Goal: Task Accomplishment & Management: Manage account settings

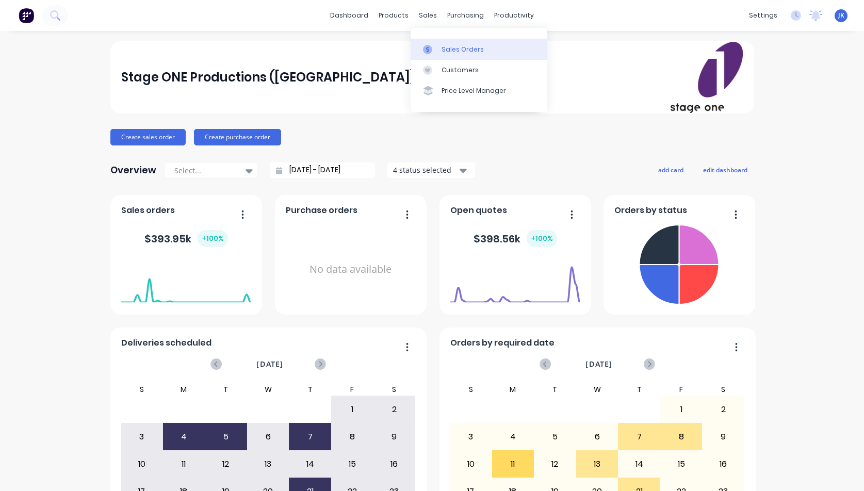
click at [458, 50] on div "Sales Orders" at bounding box center [463, 49] width 42 height 9
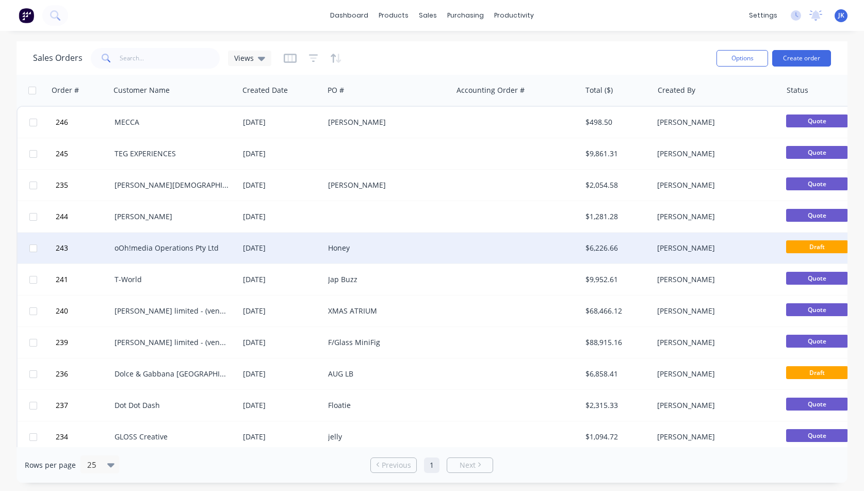
click at [134, 248] on div "oOh!media Operations Pty Ltd" at bounding box center [172, 248] width 115 height 10
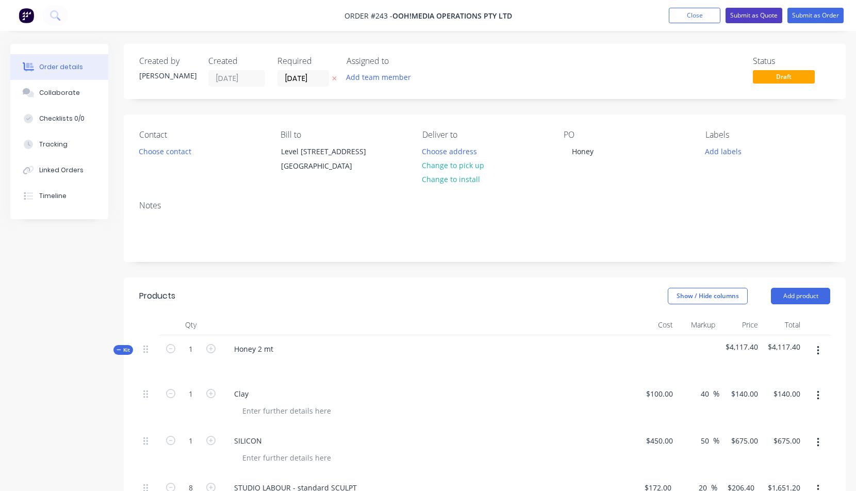
click at [756, 13] on button "Submit as Quote" at bounding box center [754, 15] width 57 height 15
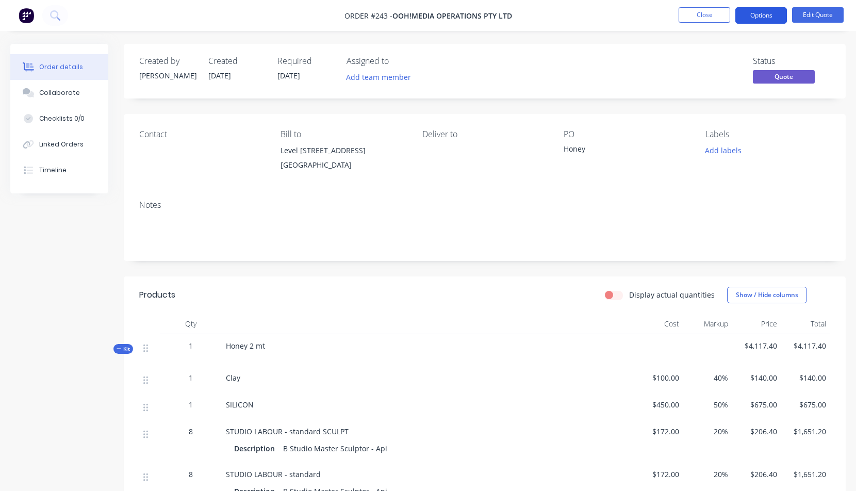
click at [760, 15] on button "Options" at bounding box center [762, 15] width 52 height 17
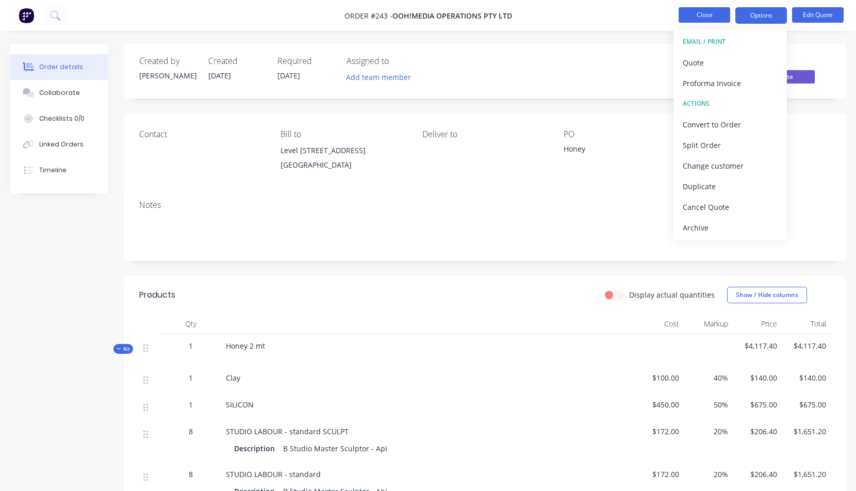
click at [700, 13] on button "Close" at bounding box center [705, 14] width 52 height 15
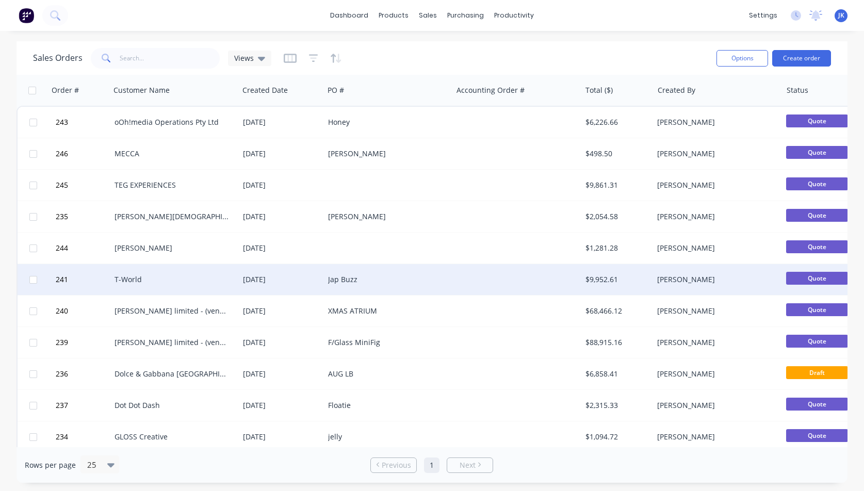
click at [128, 278] on div "T-World" at bounding box center [172, 279] width 115 height 10
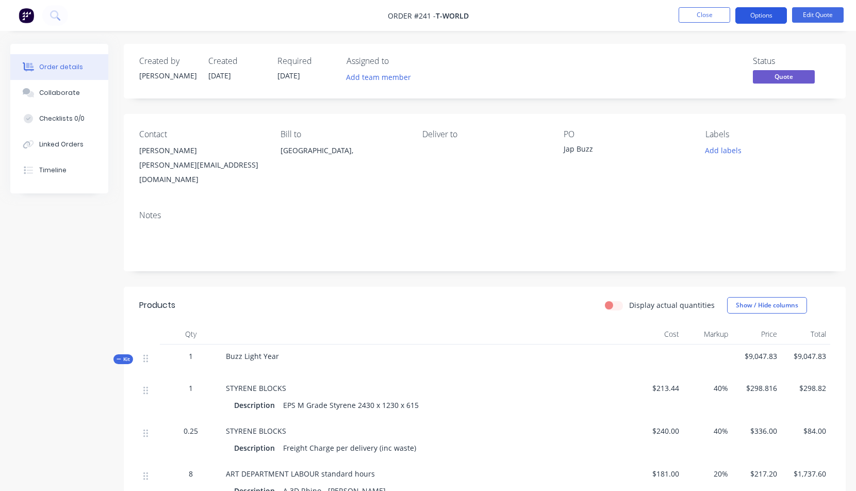
click at [763, 13] on button "Options" at bounding box center [762, 15] width 52 height 17
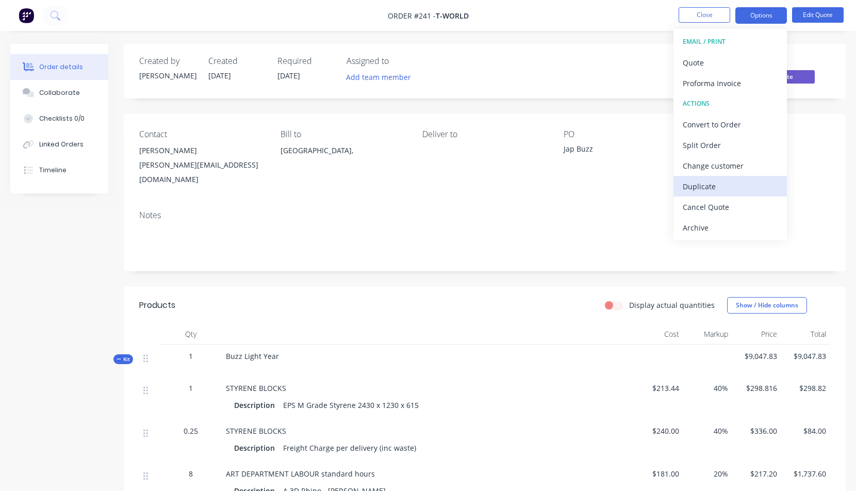
click at [699, 187] on div "Duplicate" at bounding box center [730, 186] width 95 height 15
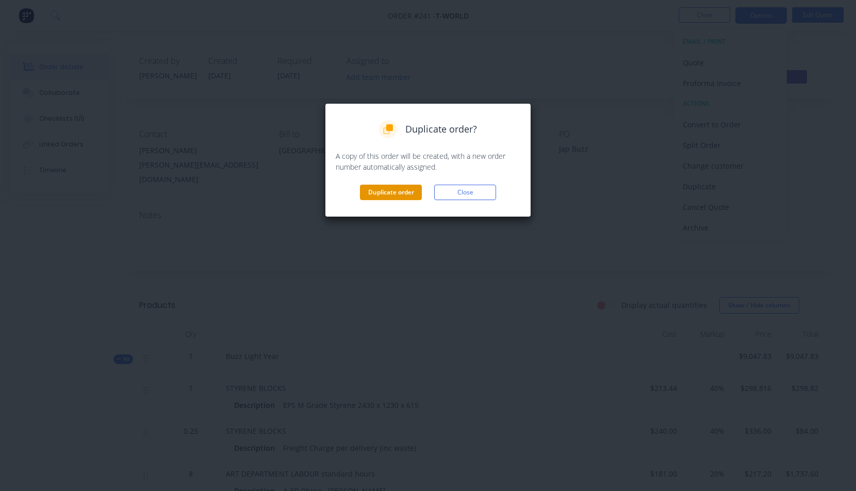
click at [388, 196] on button "Duplicate order" at bounding box center [391, 192] width 62 height 15
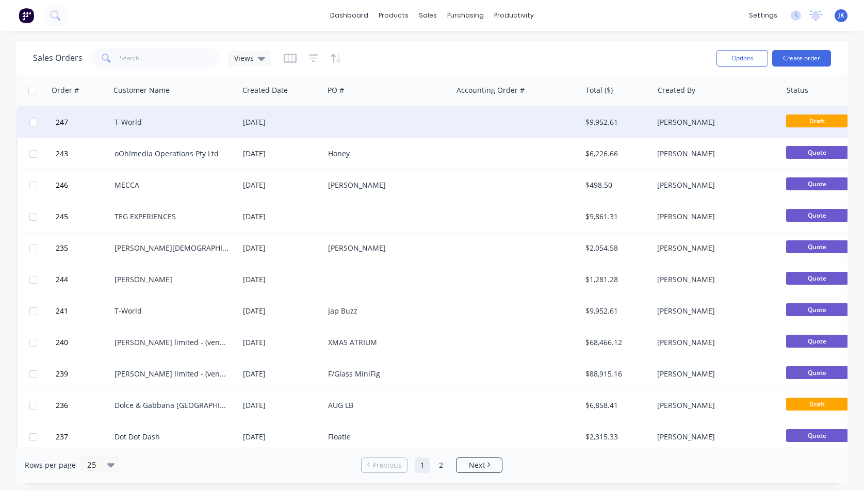
click at [234, 122] on div "T-World" at bounding box center [175, 122] width 120 height 10
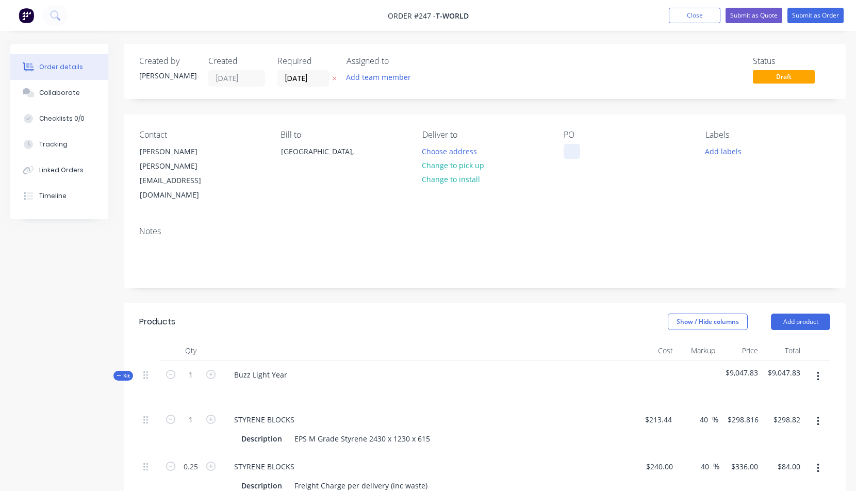
click at [571, 149] on div at bounding box center [572, 151] width 17 height 15
click at [750, 15] on button "Submit as Quote" at bounding box center [754, 15] width 57 height 15
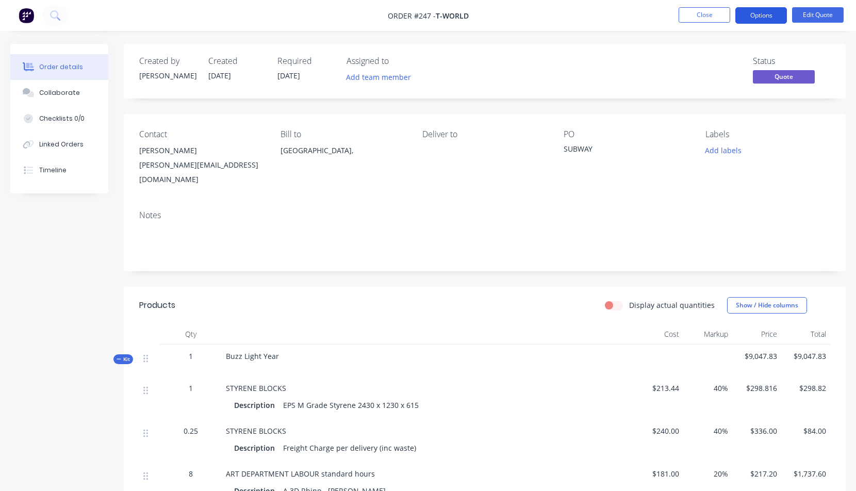
click at [754, 14] on button "Options" at bounding box center [762, 15] width 52 height 17
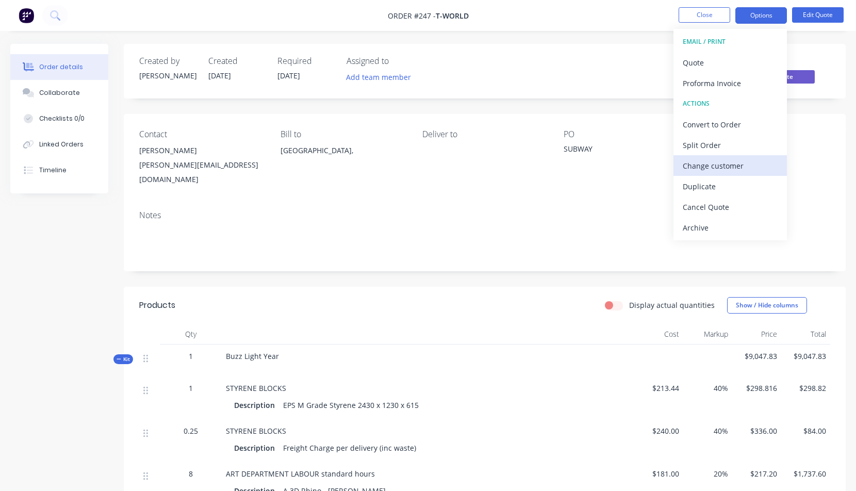
click at [722, 166] on div "Change customer" at bounding box center [730, 165] width 95 height 15
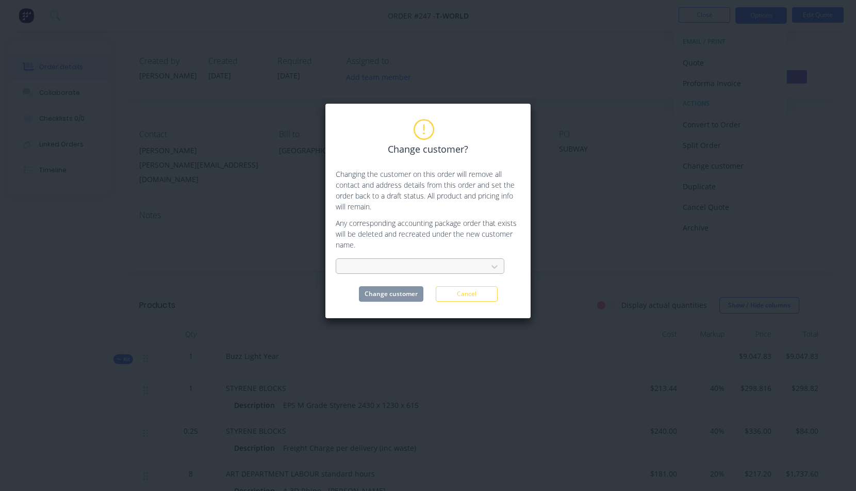
click at [362, 264] on div at bounding box center [414, 267] width 138 height 13
type input "OOH"
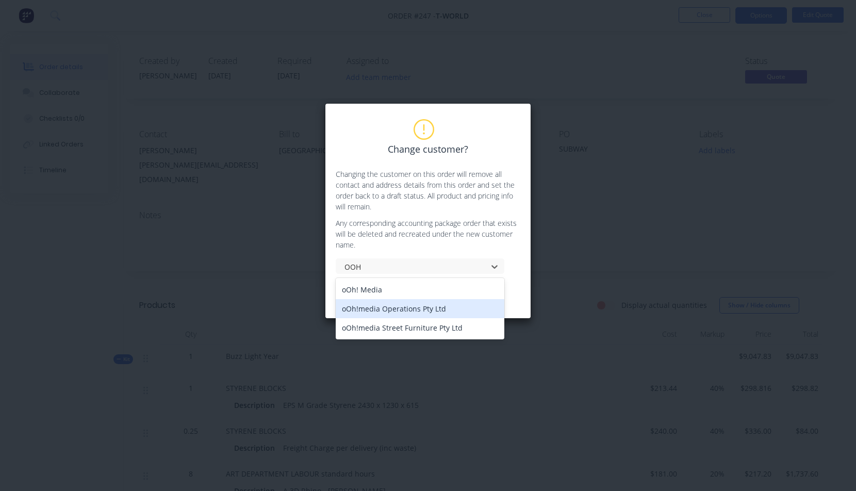
click at [358, 308] on div "oOh!media Operations Pty Ltd" at bounding box center [420, 308] width 169 height 19
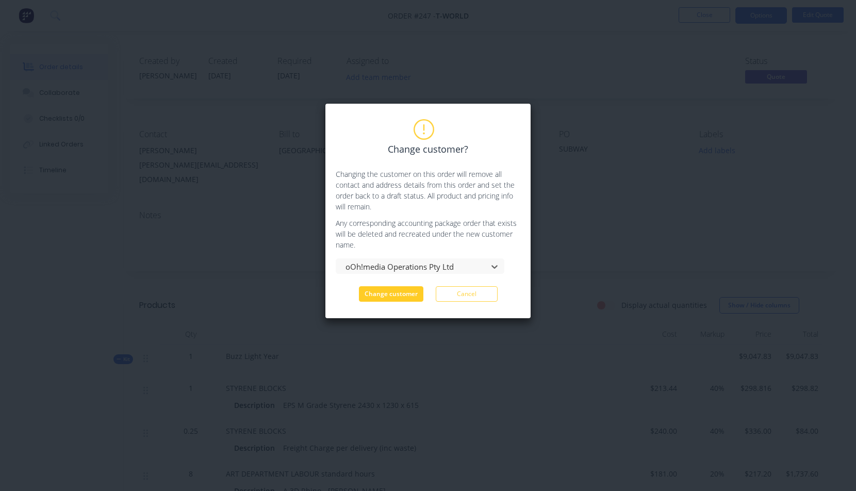
click at [381, 295] on button "Change customer" at bounding box center [391, 293] width 64 height 15
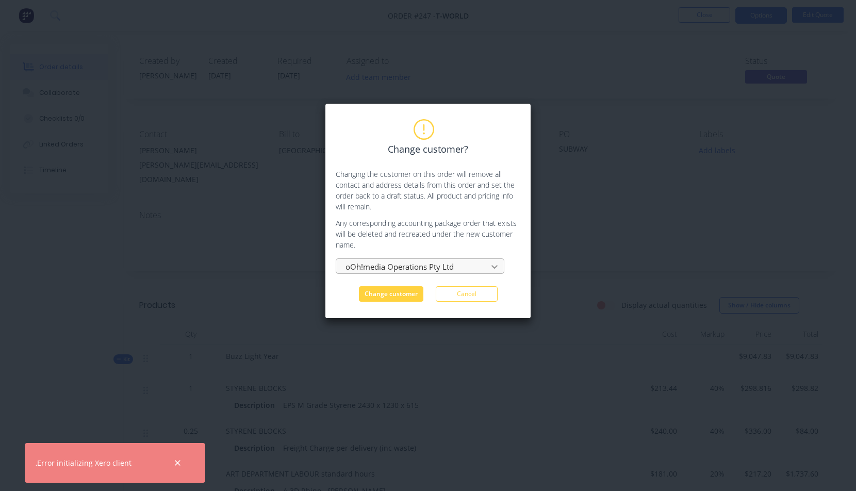
click at [495, 266] on icon at bounding box center [495, 267] width 10 height 10
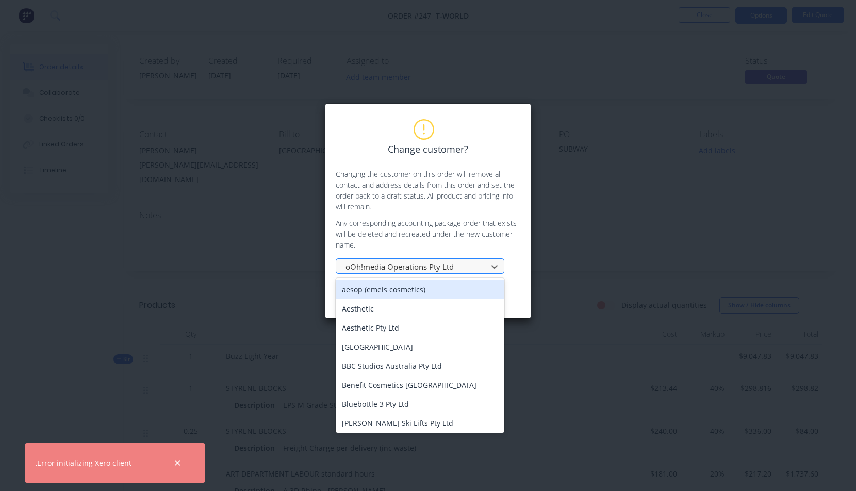
click at [420, 265] on div at bounding box center [414, 267] width 138 height 13
click at [461, 263] on div at bounding box center [414, 267] width 138 height 13
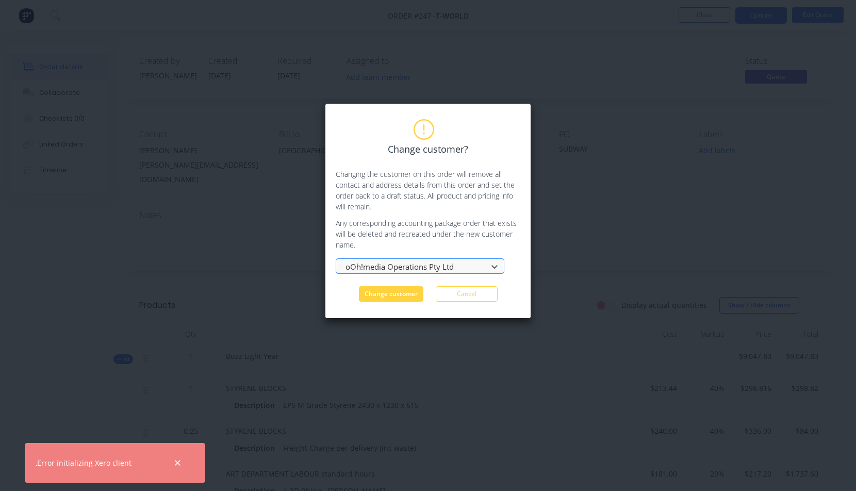
drag, startPoint x: 460, startPoint y: 265, endPoint x: 342, endPoint y: 258, distance: 117.8
click at [342, 259] on div "oOh!media Operations Pty Ltd" at bounding box center [414, 266] width 144 height 15
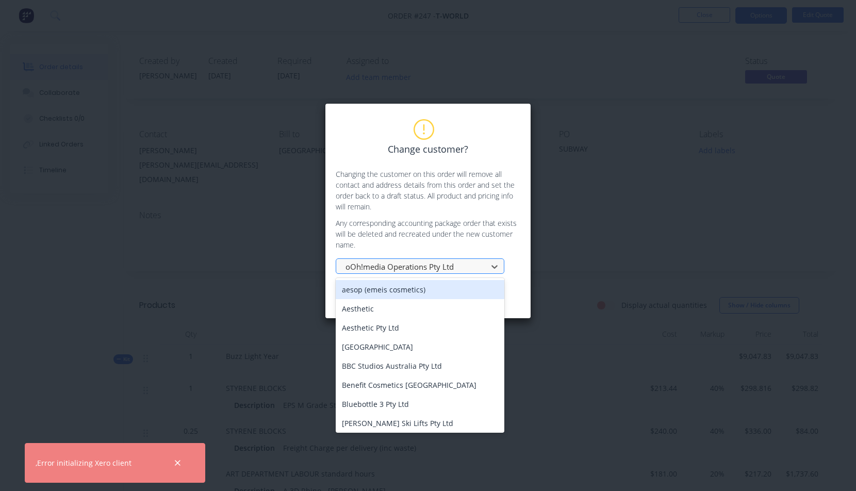
drag, startPoint x: 343, startPoint y: 262, endPoint x: 434, endPoint y: 268, distance: 91.0
click at [434, 268] on div "oOh!media Operations Pty Ltd" at bounding box center [414, 266] width 144 height 15
click at [461, 265] on div at bounding box center [414, 267] width 138 height 13
click at [344, 265] on div "oOh!media Operations Pty Ltd" at bounding box center [414, 266] width 144 height 15
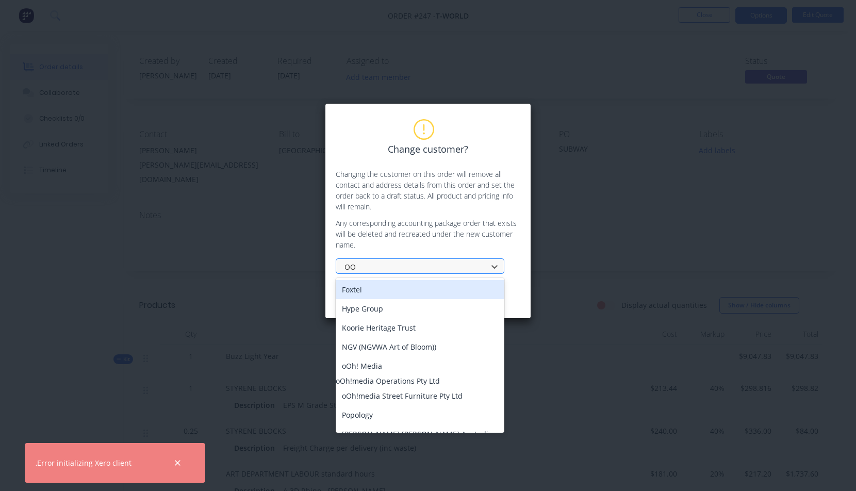
type input "OOH"
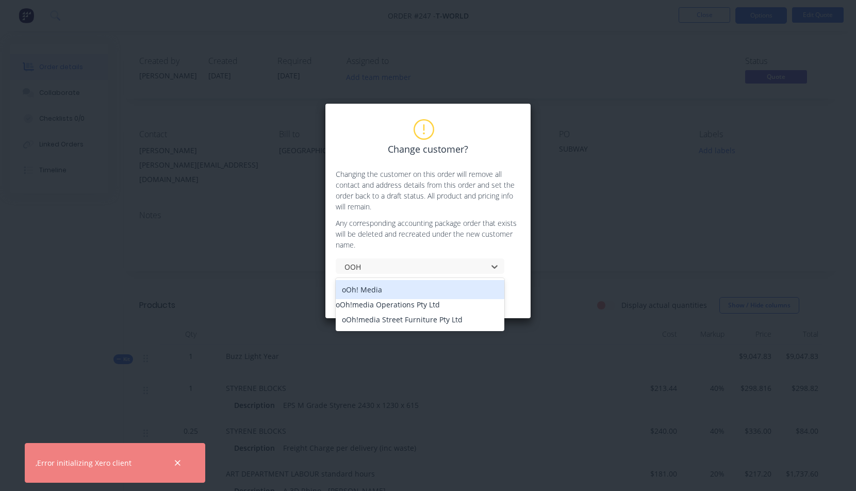
click at [362, 289] on div "oOh! Media" at bounding box center [420, 289] width 169 height 19
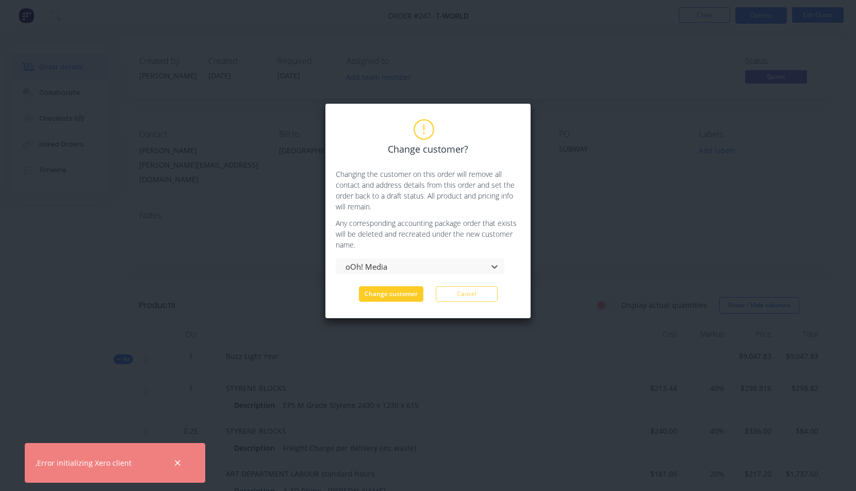
click at [403, 295] on button "Change customer" at bounding box center [391, 293] width 64 height 15
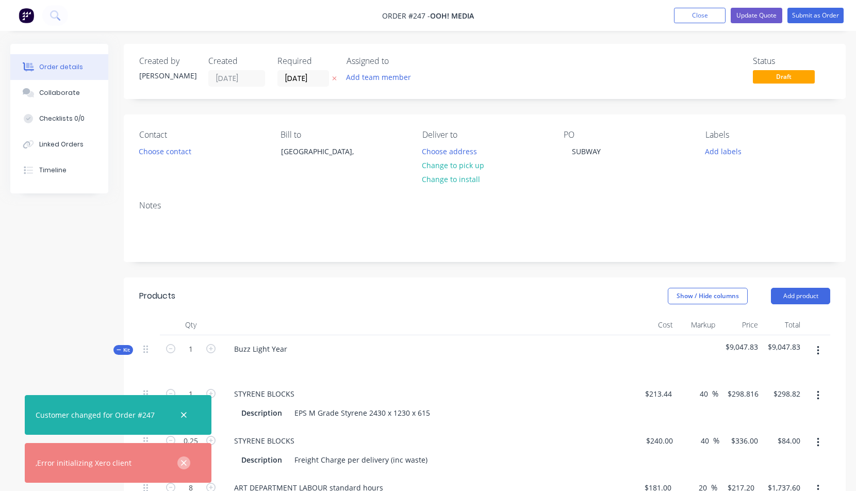
click at [181, 461] on icon "button" at bounding box center [184, 463] width 7 height 9
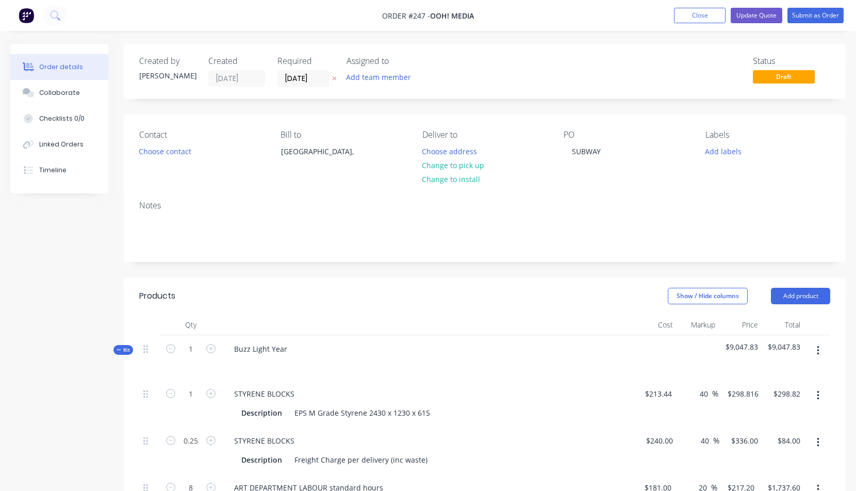
click at [181, 463] on div "0.25" at bounding box center [191, 450] width 62 height 47
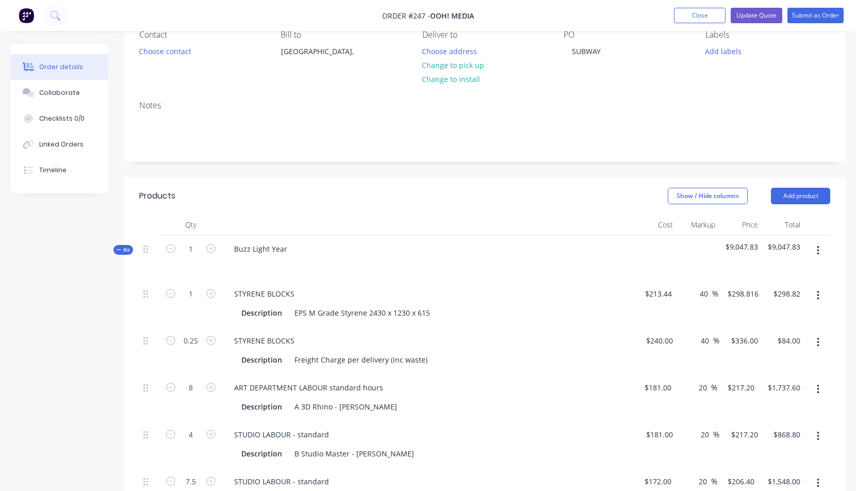
scroll to position [101, 0]
click at [251, 250] on div "Buzz Light Year" at bounding box center [261, 247] width 70 height 15
drag, startPoint x: 235, startPoint y: 248, endPoint x: 297, endPoint y: 245, distance: 62.5
click at [297, 245] on div "Buzz Light Year" at bounding box center [428, 256] width 413 height 45
click at [213, 293] on icon "button" at bounding box center [210, 292] width 9 height 9
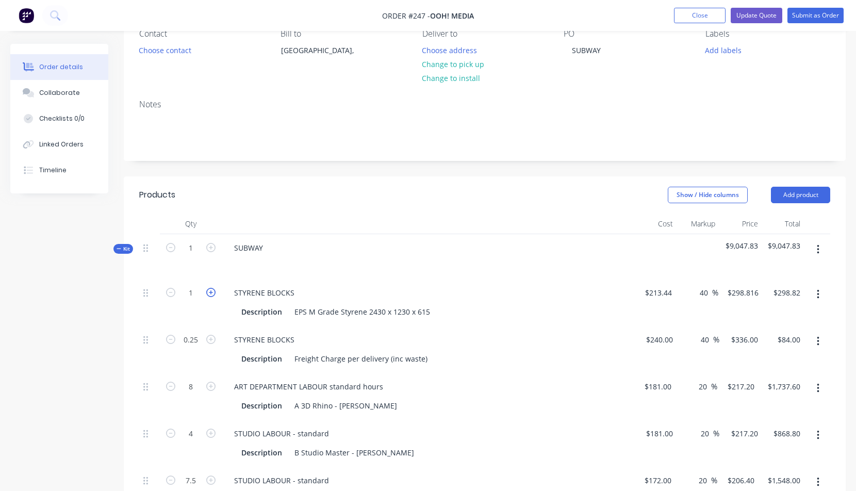
type input "2"
type input "$597.63"
click at [213, 293] on icon "button" at bounding box center [210, 292] width 9 height 9
type input "3"
type input "$896.45"
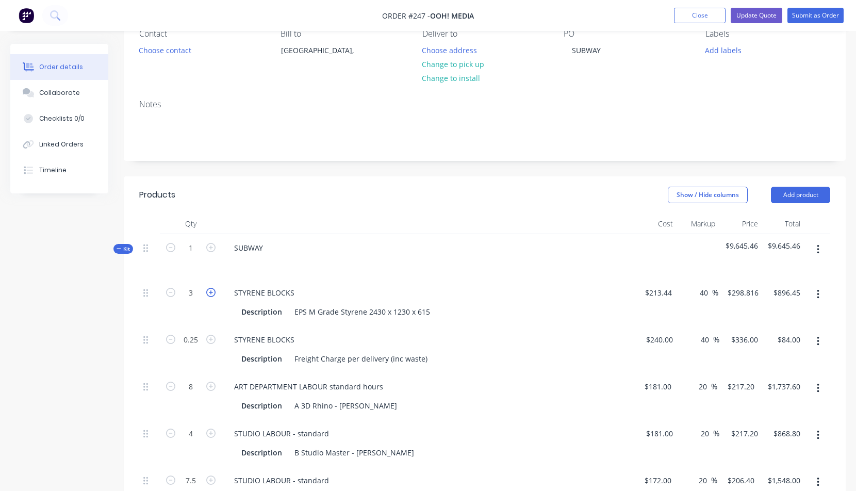
click at [213, 293] on icon "button" at bounding box center [210, 292] width 9 height 9
type input "4"
type input "$1,195.26"
click at [215, 337] on icon "button" at bounding box center [210, 339] width 9 height 9
type input "1.25"
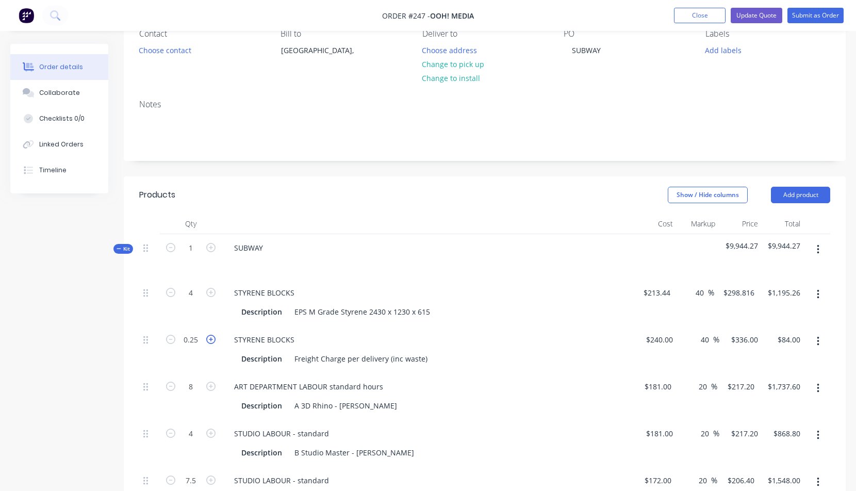
type input "$420.00"
click at [215, 337] on icon "button" at bounding box center [210, 339] width 9 height 9
type input "2.25"
type input "$756.00"
click at [171, 339] on icon "button" at bounding box center [170, 339] width 9 height 9
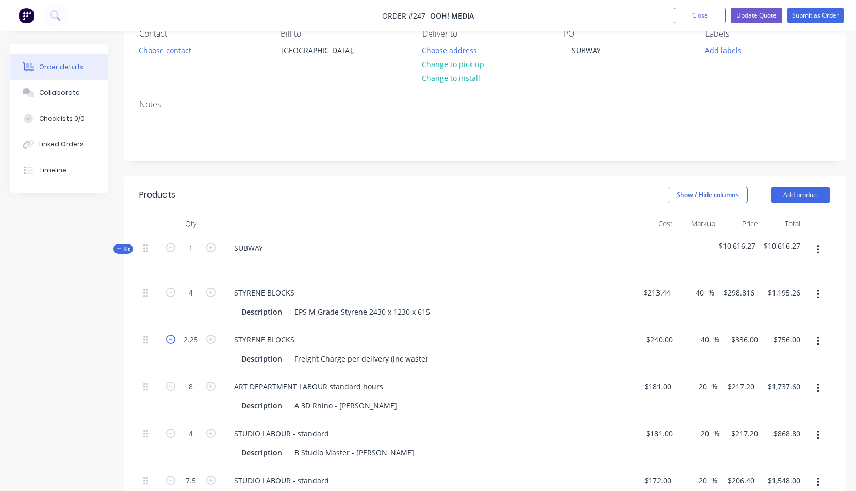
type input "1.25"
type input "$420.00"
click at [171, 339] on icon "button" at bounding box center [170, 339] width 9 height 9
type input "0.25"
type input "$84.00"
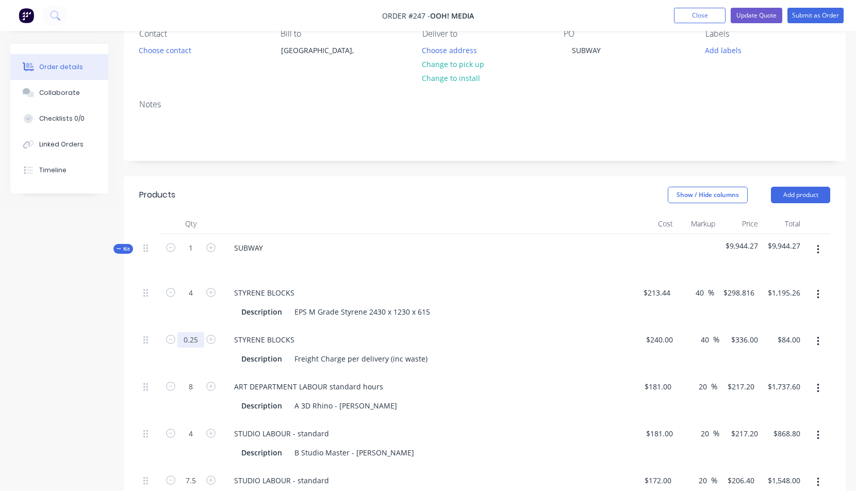
click at [185, 301] on input "0.25" at bounding box center [190, 292] width 27 height 15
drag, startPoint x: 184, startPoint y: 339, endPoint x: 204, endPoint y: 340, distance: 20.1
click at [204, 301] on input "0.25" at bounding box center [190, 292] width 27 height 15
type input "1"
type input "$336.00"
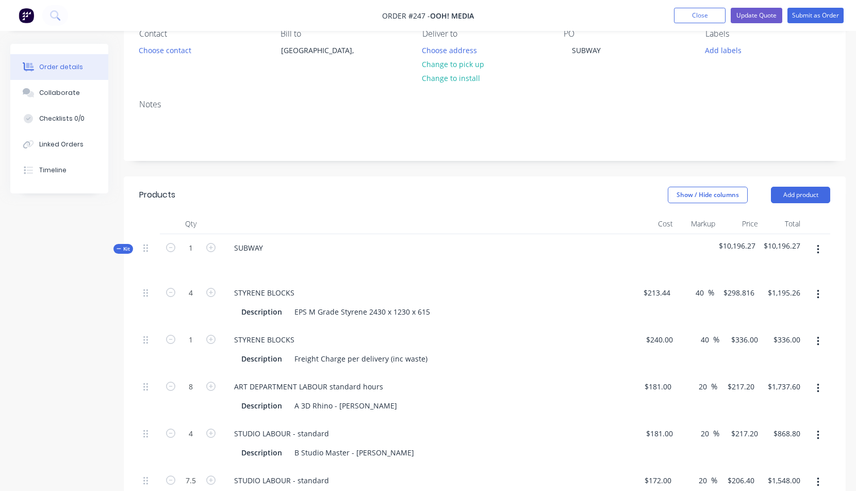
click at [500, 330] on div "STYRENE BLOCKS Description Freight Charge per delivery (inc waste)" at bounding box center [428, 349] width 413 height 47
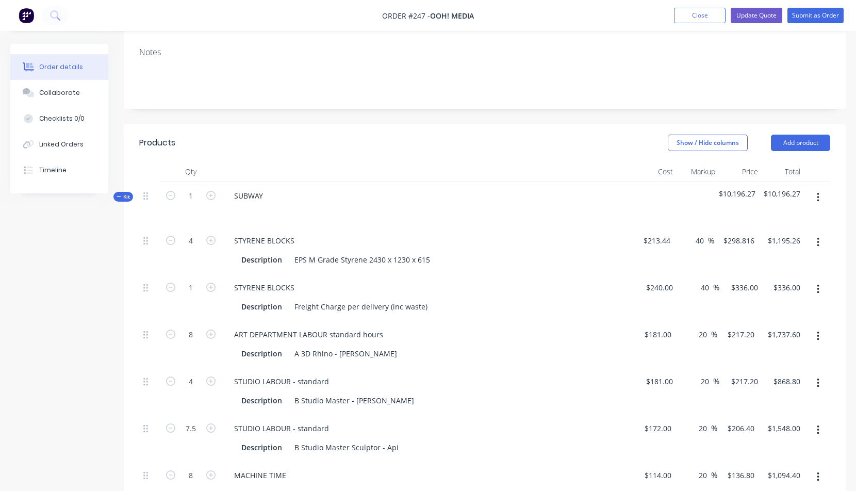
scroll to position [154, 0]
click at [819, 194] on icon "button" at bounding box center [818, 196] width 3 height 11
click at [766, 245] on div "Add product to kit" at bounding box center [781, 244] width 79 height 15
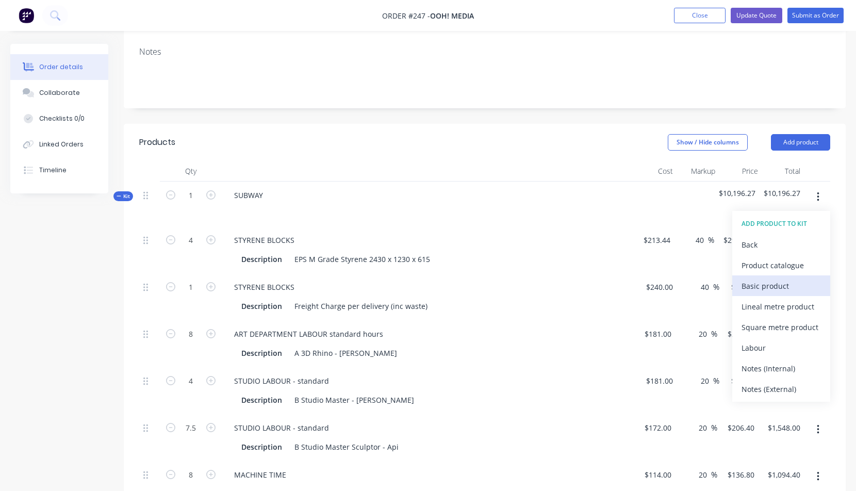
click at [761, 288] on div "Basic product" at bounding box center [781, 286] width 79 height 15
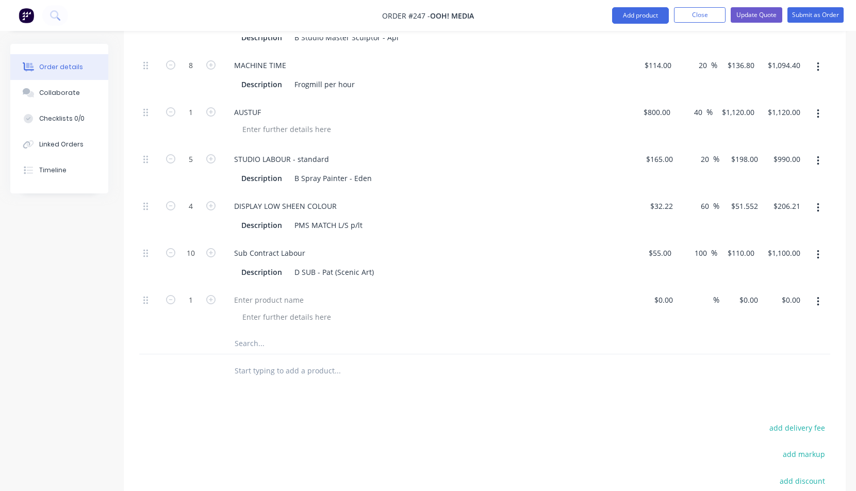
scroll to position [594, 0]
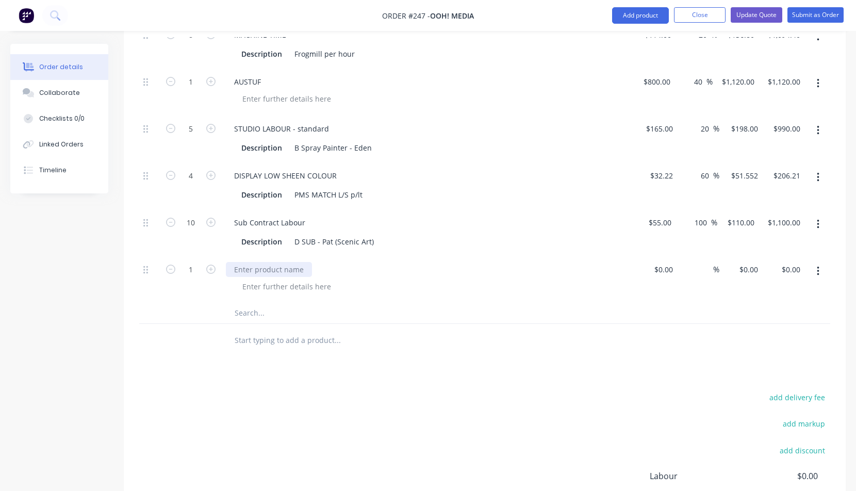
click at [238, 270] on div at bounding box center [269, 269] width 86 height 15
click at [658, 268] on div "$0.00" at bounding box center [656, 279] width 43 height 47
type input "$400.00"
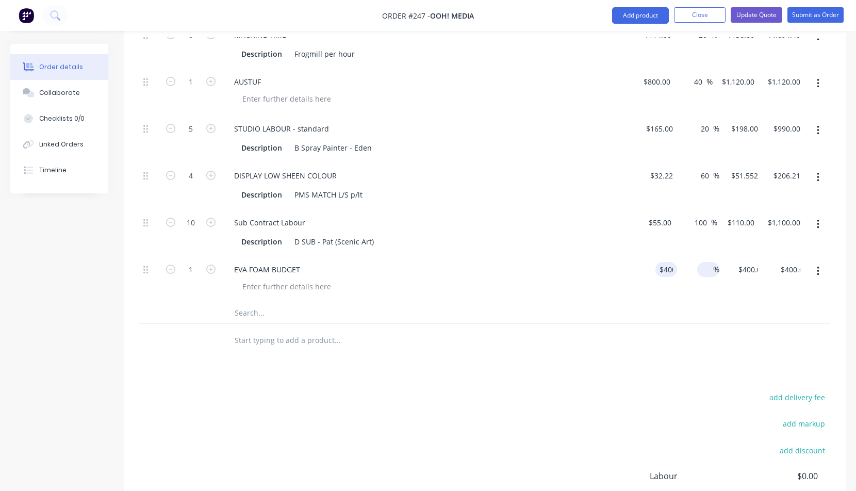
click at [714, 270] on span "%" at bounding box center [716, 270] width 6 height 12
type input "40"
type input "$560.00"
click at [618, 285] on div at bounding box center [432, 286] width 396 height 15
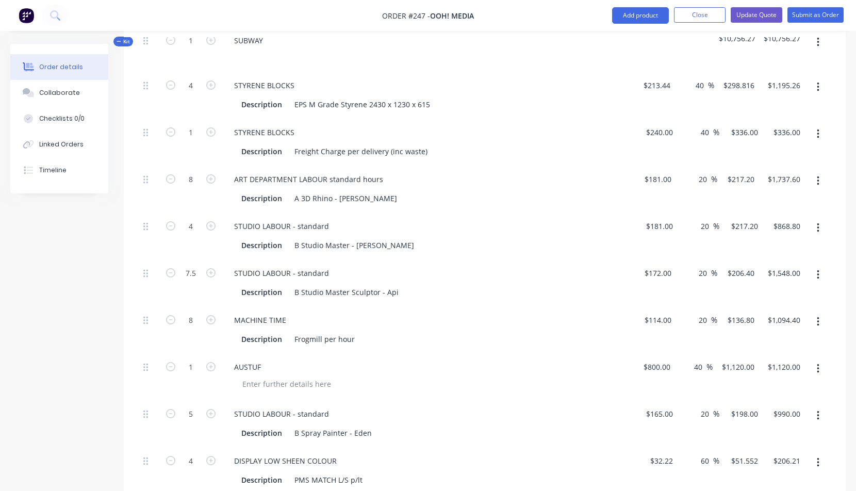
scroll to position [308, 0]
click at [194, 94] on input "8" at bounding box center [190, 85] width 27 height 15
type input "4"
type input "$868.80"
click at [492, 187] on div "ART DEPARTMENT LABOUR standard hours Description A 3D Rhino - [GEOGRAPHIC_DATA]" at bounding box center [428, 189] width 413 height 47
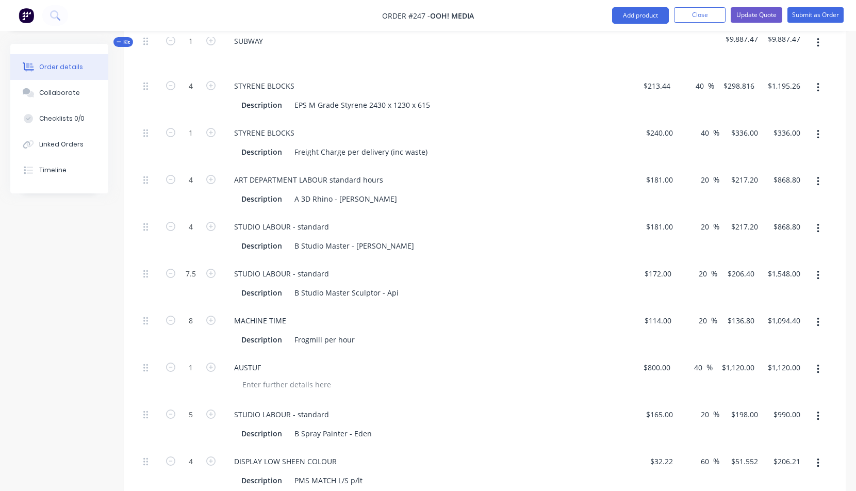
click at [818, 227] on icon "button" at bounding box center [818, 228] width 2 height 9
click at [748, 297] on div "Delete" at bounding box center [781, 296] width 79 height 15
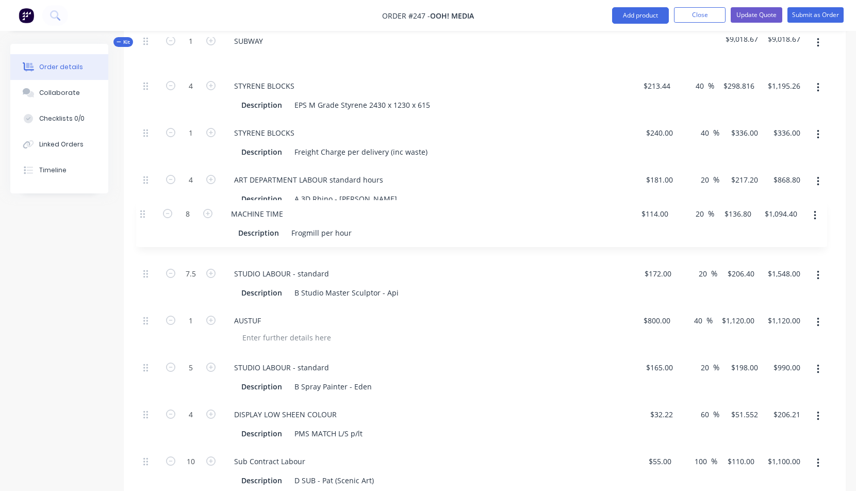
drag, startPoint x: 145, startPoint y: 273, endPoint x: 143, endPoint y: 210, distance: 63.0
click at [143, 210] on div "4 STYRENE BLOCKS Description EPS M Grade Styrene 2430 x 1230 x 615 $213.44 $213…" at bounding box center [484, 306] width 691 height 469
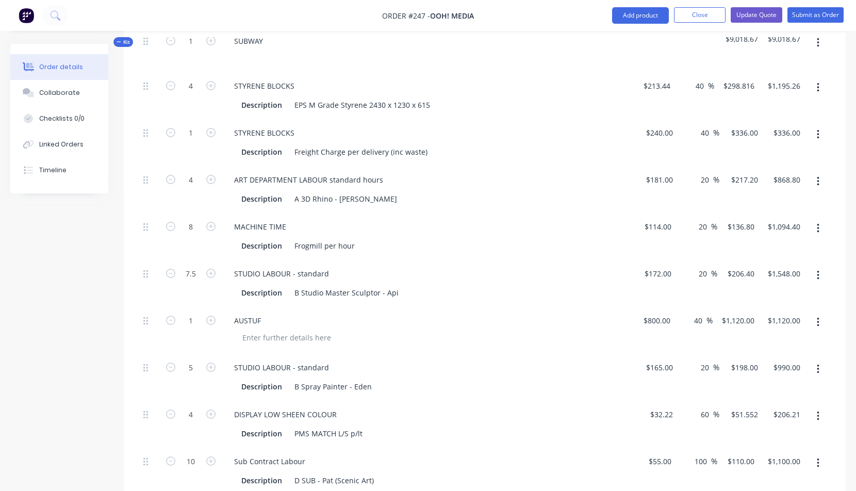
click at [819, 42] on icon "button" at bounding box center [818, 42] width 2 height 9
click at [771, 91] on div "Add product to kit" at bounding box center [781, 90] width 79 height 15
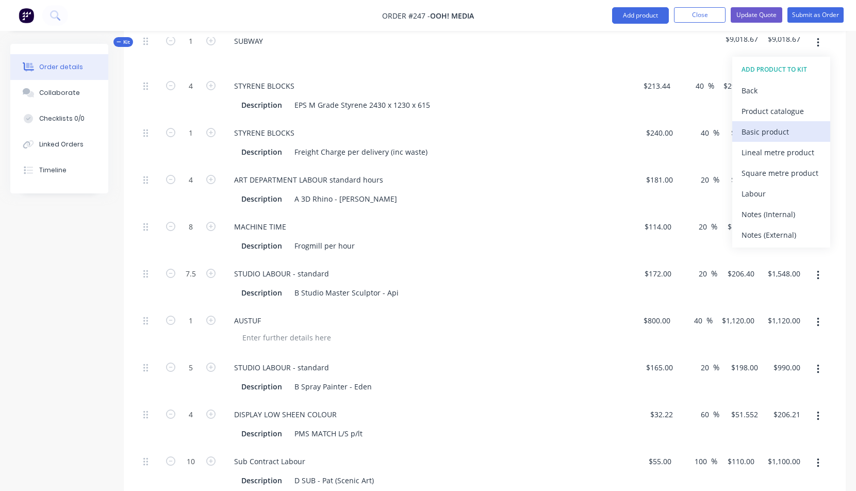
click at [762, 131] on div "Basic product" at bounding box center [781, 131] width 79 height 15
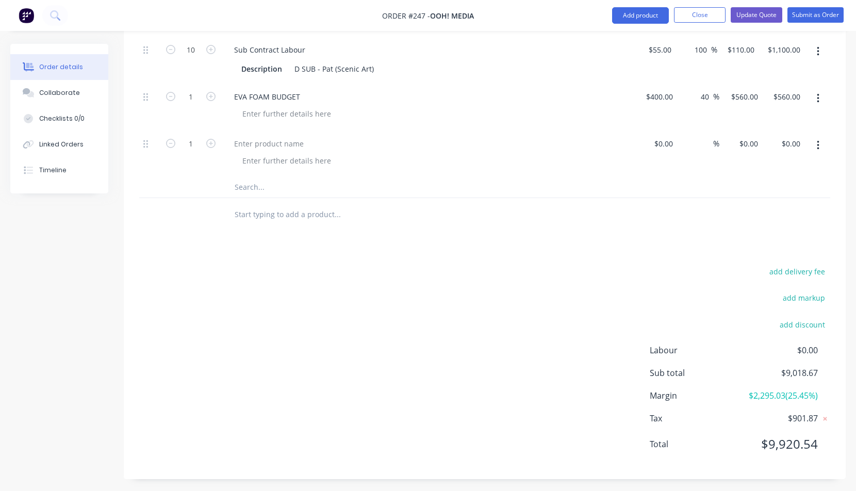
scroll to position [723, 0]
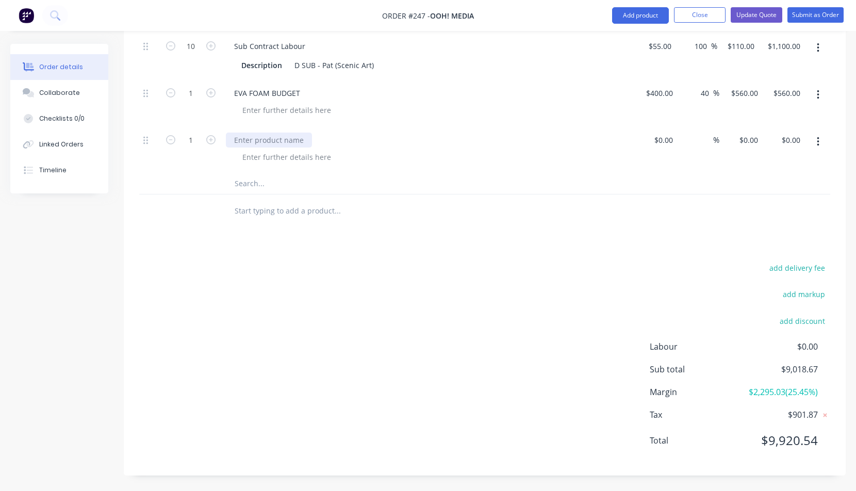
click at [235, 140] on div at bounding box center [269, 140] width 86 height 15
click at [662, 138] on div at bounding box center [669, 140] width 16 height 15
type input "$30.00"
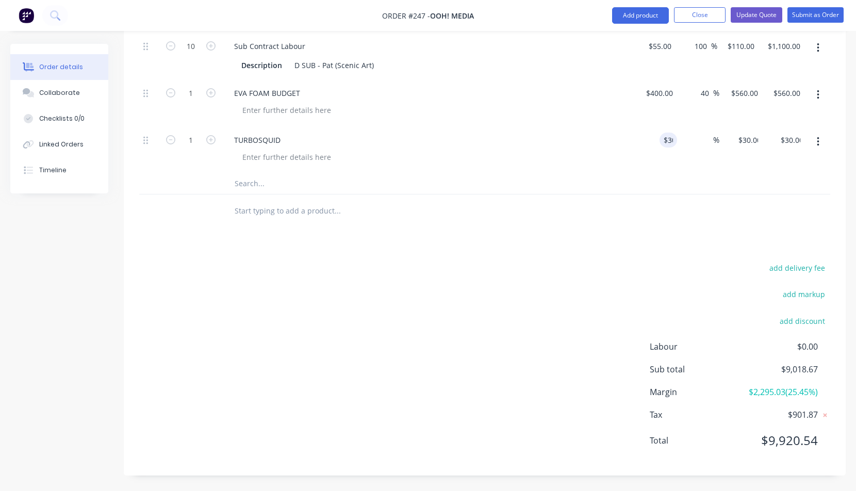
click at [701, 163] on div "%" at bounding box center [698, 149] width 43 height 47
drag, startPoint x: 655, startPoint y: 139, endPoint x: 661, endPoint y: 138, distance: 5.7
click at [661, 138] on div "30 30" at bounding box center [669, 140] width 18 height 15
drag, startPoint x: 667, startPoint y: 139, endPoint x: 688, endPoint y: 137, distance: 21.3
click at [688, 137] on div "1 TURBOSQUID 30 30 % $30.00 $30.00 $30.00 $30.00" at bounding box center [484, 149] width 691 height 47
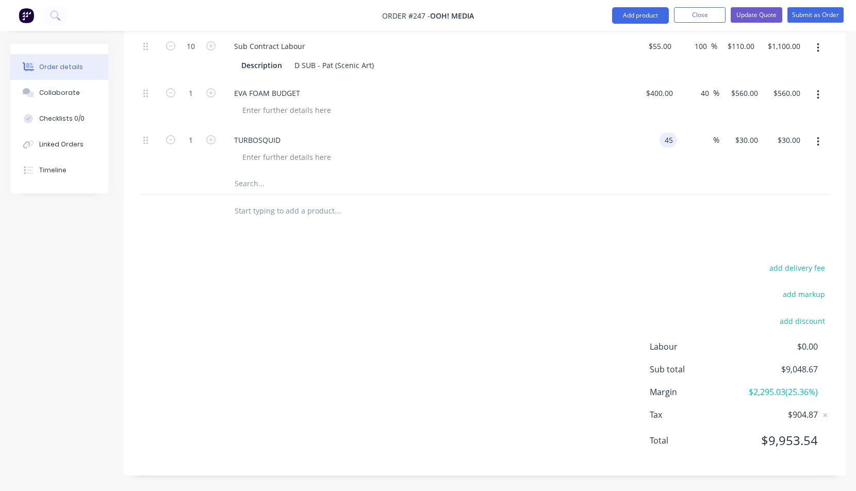
type input "$45.00"
click at [715, 161] on div "%" at bounding box center [698, 149] width 43 height 47
click at [710, 139] on input at bounding box center [708, 140] width 12 height 15
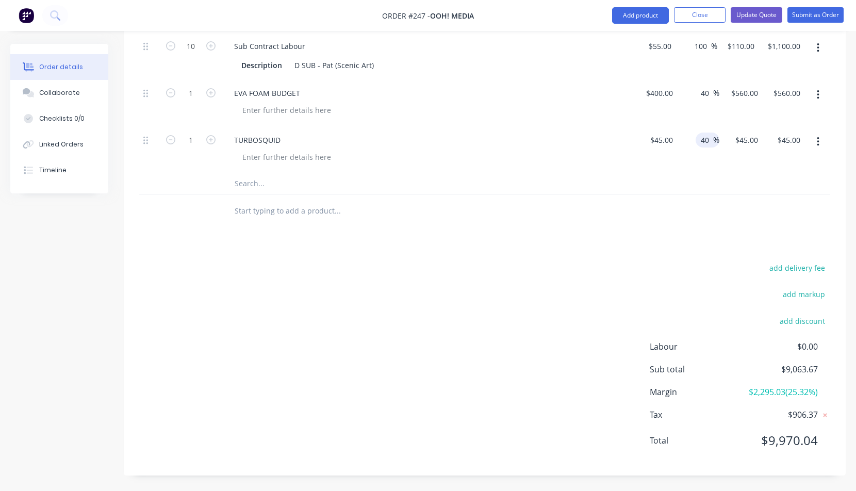
type input "40"
type input "$63.00"
click at [585, 190] on div at bounding box center [407, 183] width 371 height 21
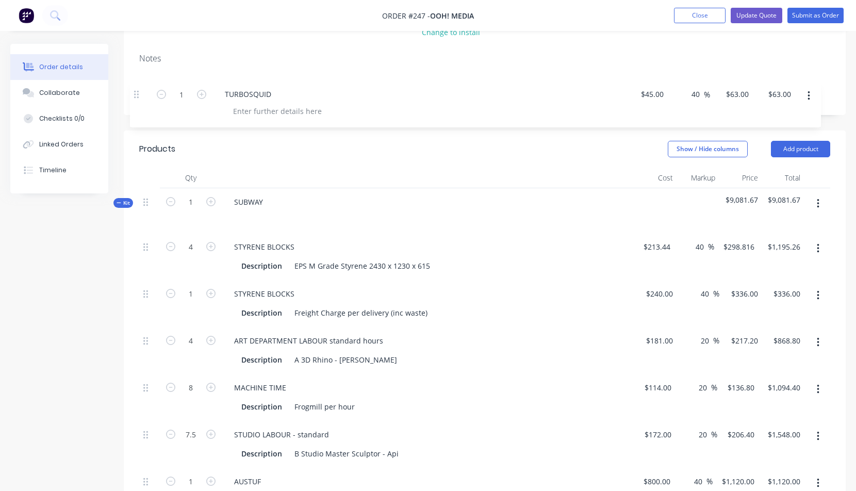
scroll to position [143, 0]
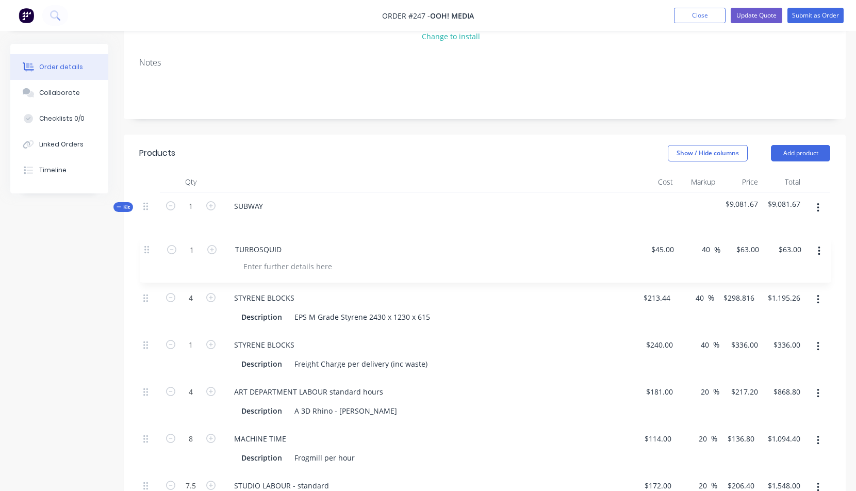
drag, startPoint x: 144, startPoint y: 376, endPoint x: 144, endPoint y: 240, distance: 135.2
click at [144, 240] on div "4 STYRENE BLOCKS Description EPS M Grade Styrene 2430 x 1230 x 615 $213.44 $213…" at bounding box center [484, 495] width 691 height 516
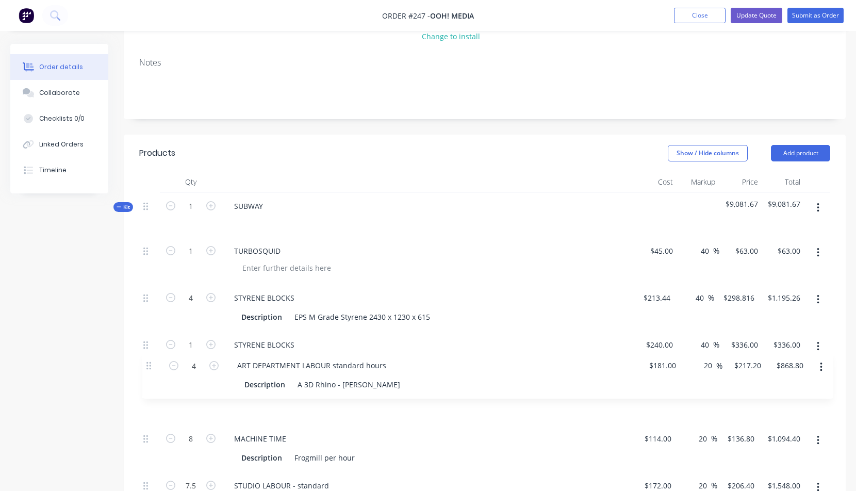
scroll to position [147, 0]
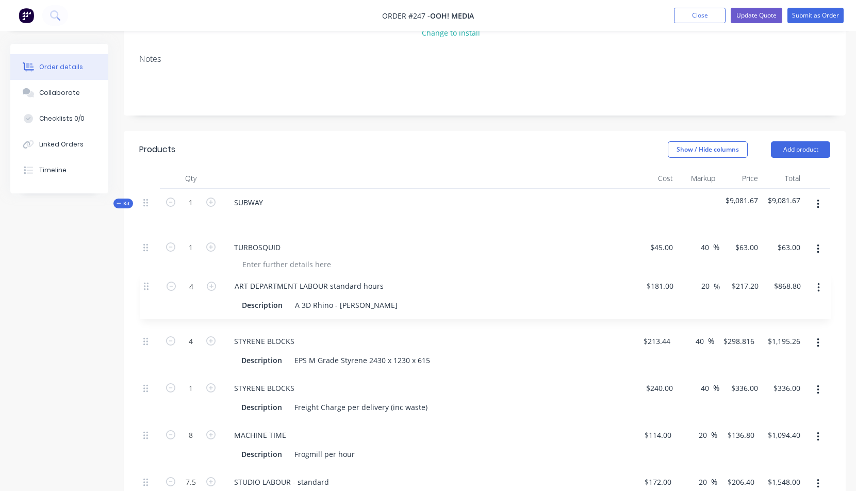
drag, startPoint x: 145, startPoint y: 391, endPoint x: 143, endPoint y: 282, distance: 109.4
click at [144, 282] on div "1 TURBOSQUID $45.00 $45.00 40 40 % $63.00 $63.00 $63.00 $63.00 4 STYRENE BLOCKS…" at bounding box center [484, 492] width 691 height 516
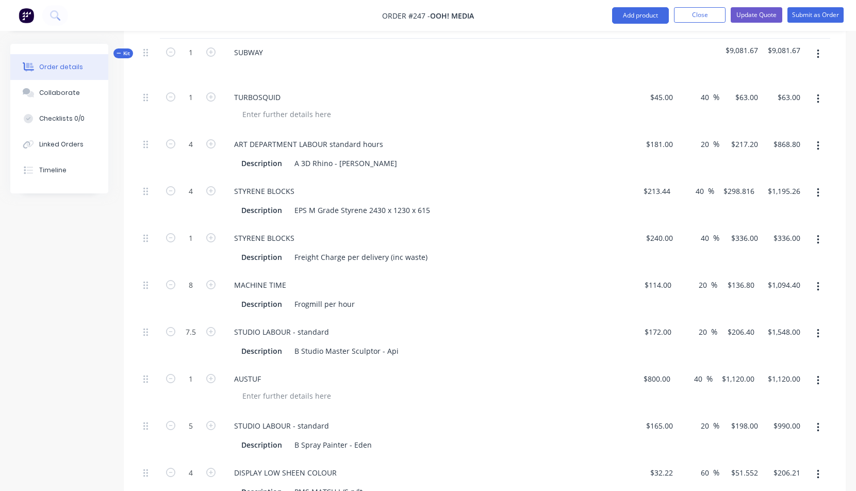
scroll to position [310, 0]
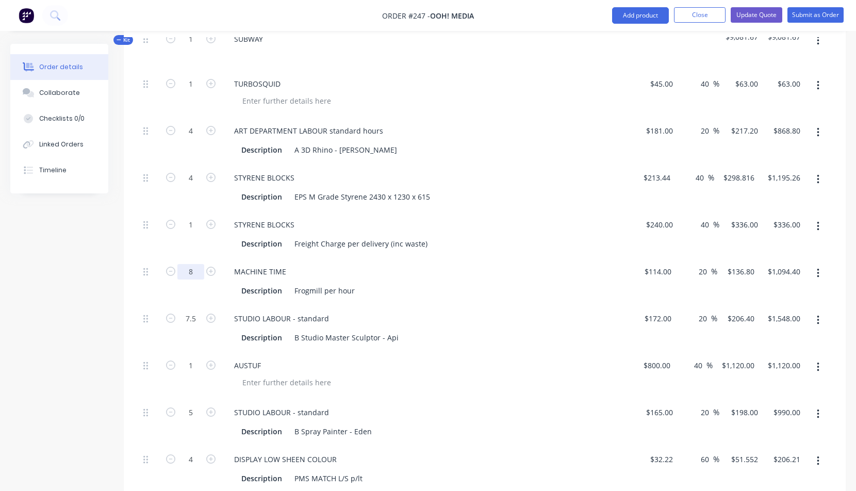
click at [189, 92] on input "8" at bounding box center [190, 83] width 27 height 15
click at [192, 92] on input "8" at bounding box center [190, 83] width 27 height 15
type input "15"
type input "$2,052.00"
click at [394, 264] on div "MACHINE TIME" at bounding box center [428, 271] width 404 height 15
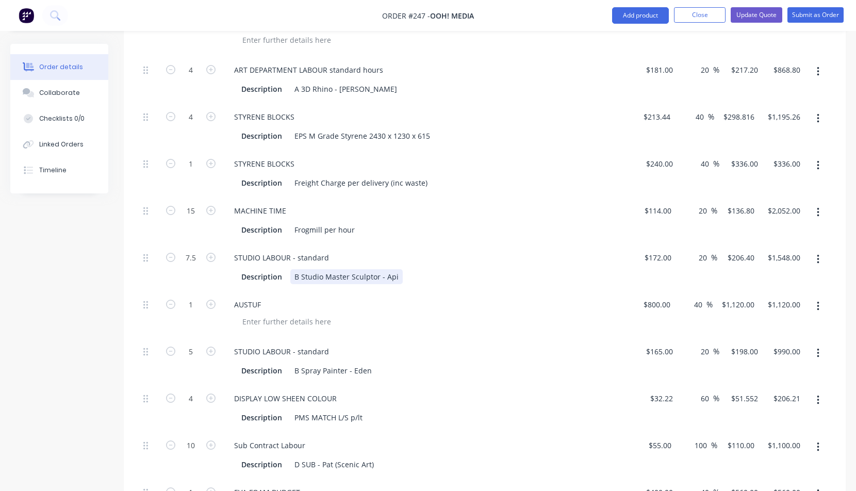
scroll to position [375, 0]
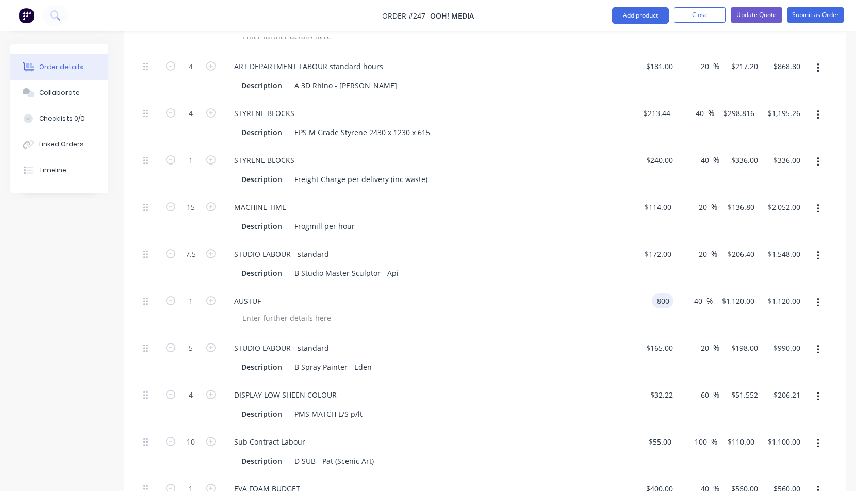
click at [649, 300] on div "800 800" at bounding box center [654, 310] width 39 height 47
drag, startPoint x: 656, startPoint y: 297, endPoint x: 675, endPoint y: 298, distance: 19.1
click at [675, 298] on div "1 AUSTUF 800 800 40 40 % $1,120.00 $1,120.00 $1,120.00 $1,120.00" at bounding box center [484, 310] width 691 height 47
type input "$1,200.00"
type input "$1,680.00"
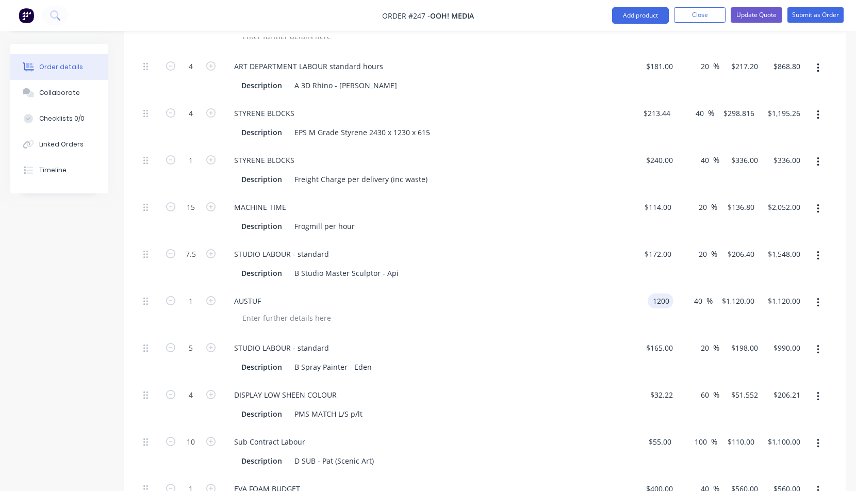
type input "$1,680.00"
click at [575, 314] on div at bounding box center [432, 318] width 396 height 15
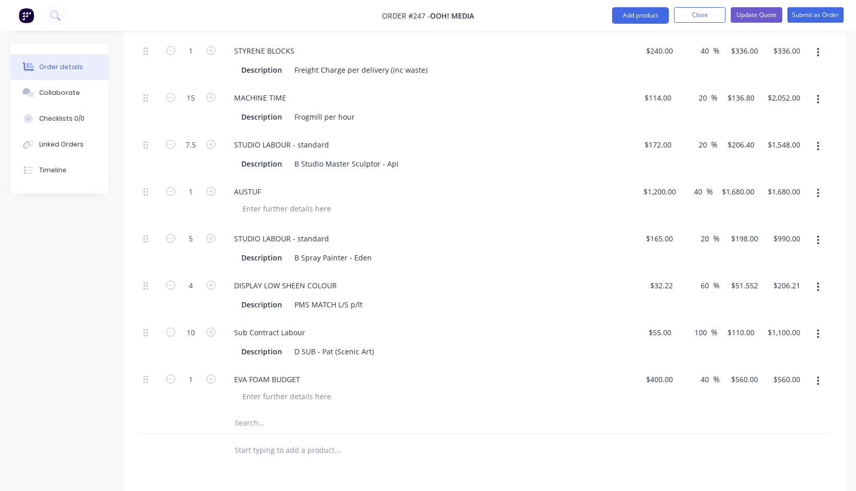
scroll to position [484, 0]
click at [171, 237] on icon "button" at bounding box center [170, 238] width 9 height 9
type input "4"
type input "$792.00"
click at [331, 238] on div "STUDIO LABOUR - standard" at bounding box center [281, 238] width 111 height 15
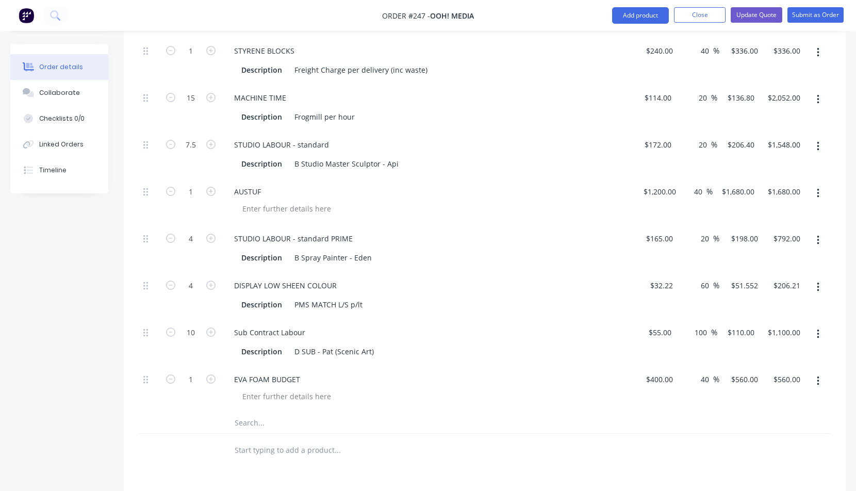
click at [440, 285] on div "DISPLAY LOW SHEEN COLOUR" at bounding box center [428, 285] width 404 height 15
type input "12"
type input "$1,320.00"
click at [561, 285] on div "DISPLAY LOW SHEEN COLOUR" at bounding box center [428, 285] width 404 height 15
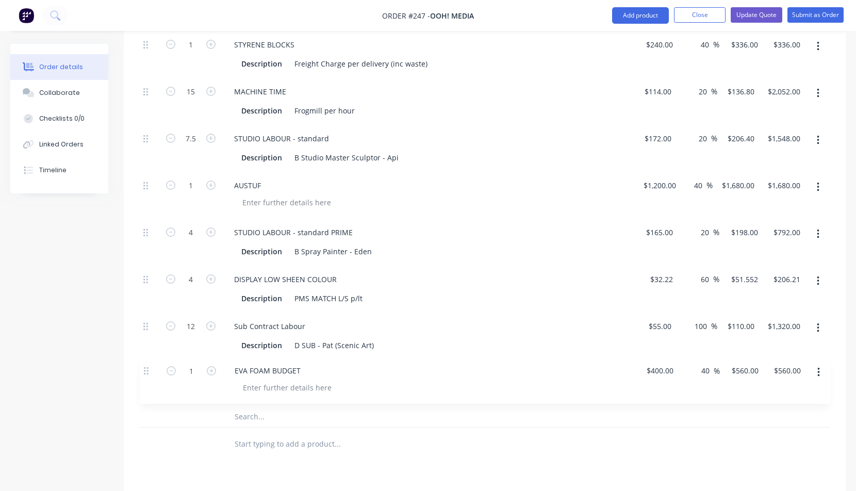
scroll to position [493, 0]
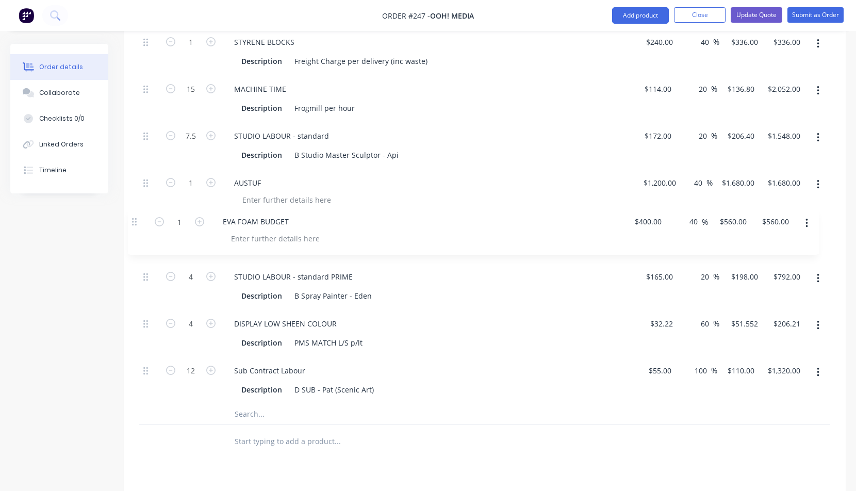
drag, startPoint x: 145, startPoint y: 382, endPoint x: 134, endPoint y: 222, distance: 160.8
click at [134, 222] on div "Qty Cost Markup Price Total Kit 1 SUBWAY $10,621.27 $10,621.27 1 TURBOSQUID $45…" at bounding box center [485, 140] width 722 height 637
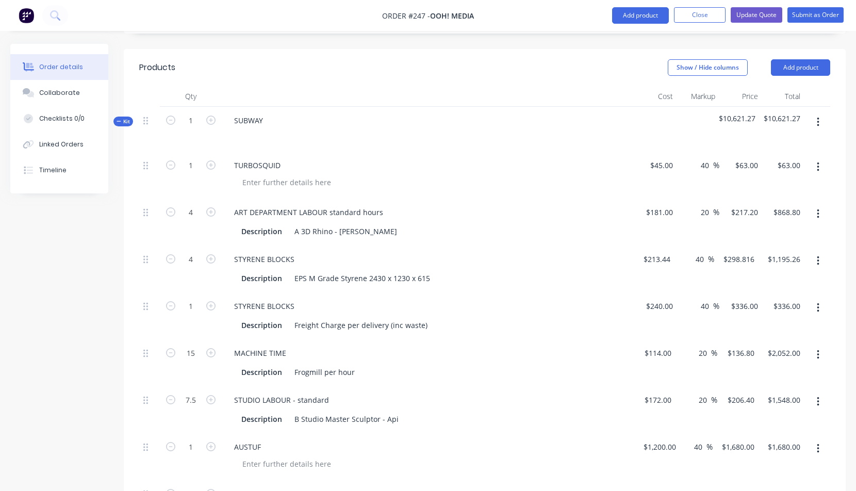
scroll to position [82, 0]
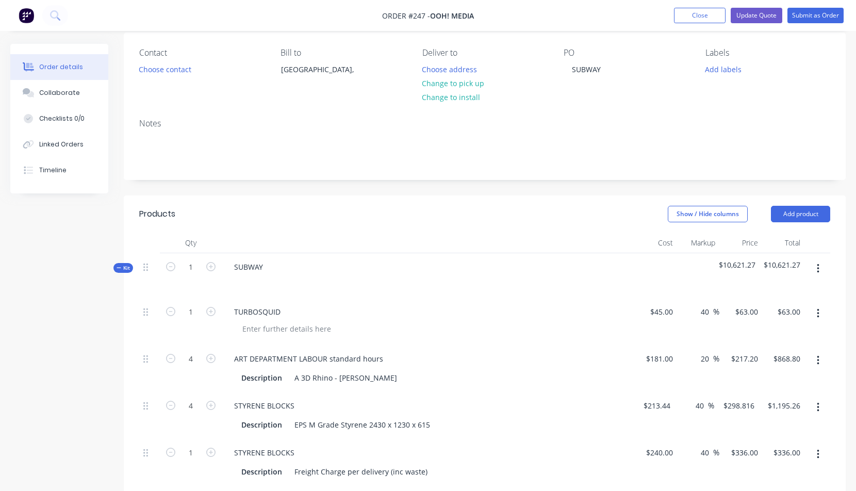
click at [819, 268] on icon "button" at bounding box center [818, 268] width 2 height 9
click at [768, 317] on div "Add product to kit" at bounding box center [781, 316] width 79 height 15
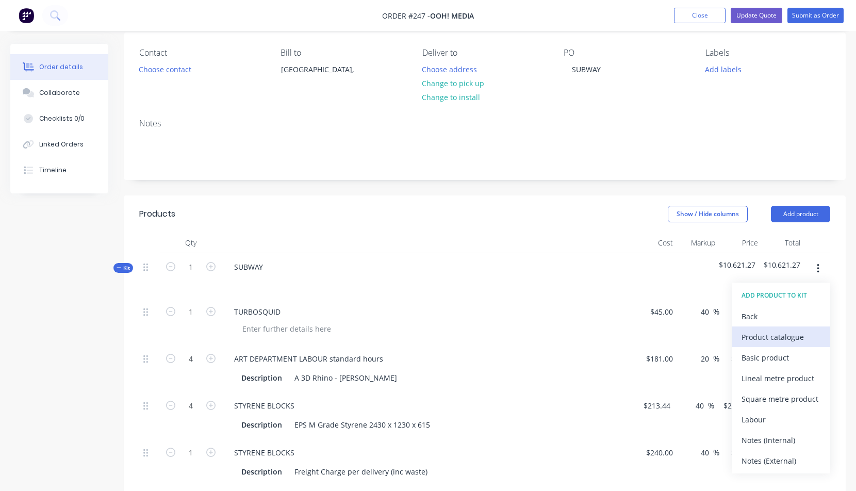
click at [765, 337] on div "Product catalogue" at bounding box center [781, 337] width 79 height 15
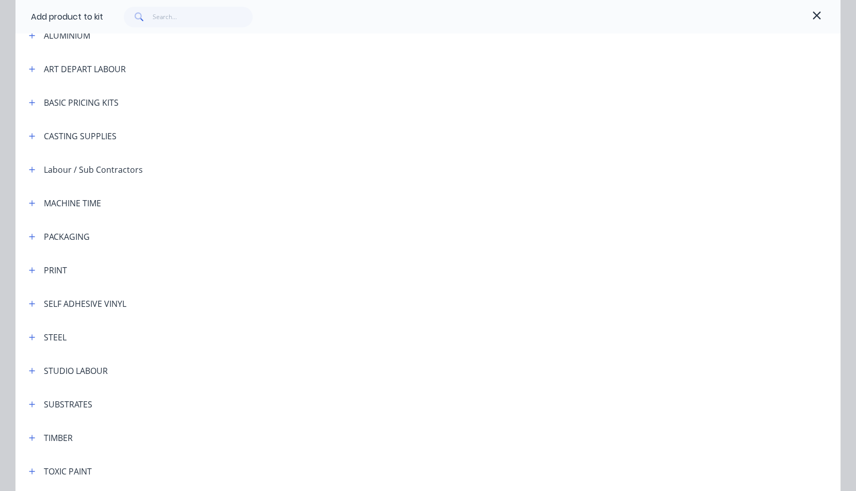
scroll to position [204, 0]
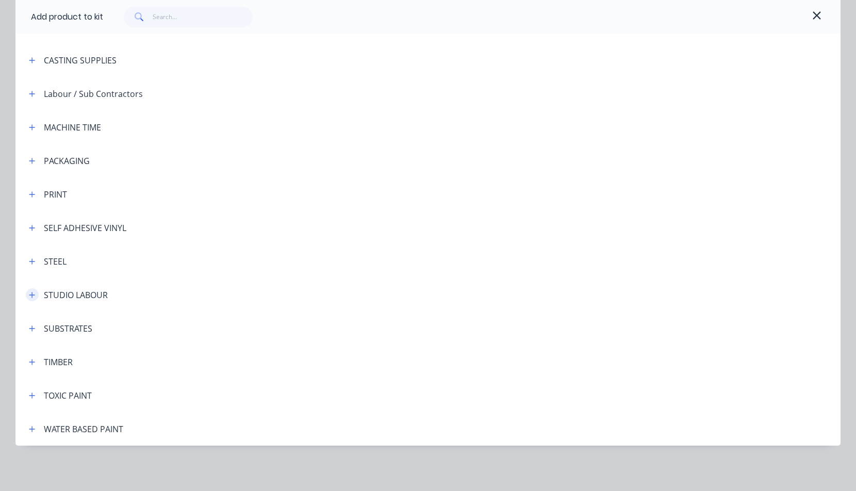
click at [31, 295] on icon "button" at bounding box center [32, 294] width 6 height 7
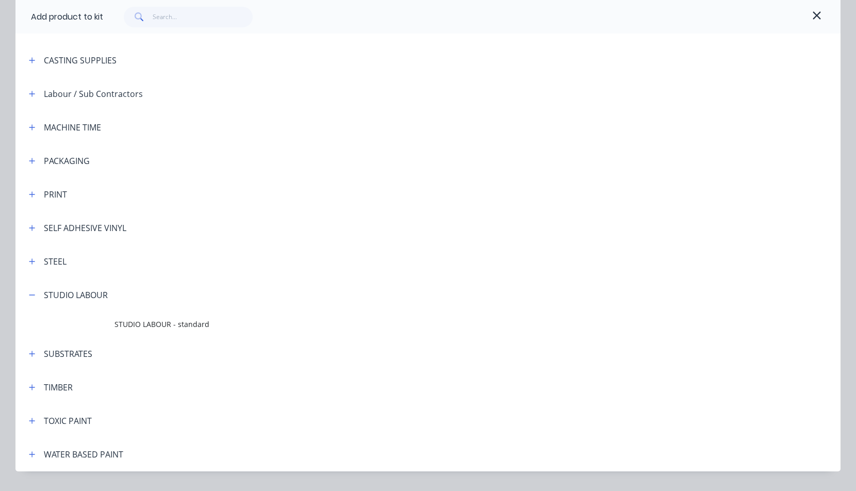
click at [129, 326] on span "STUDIO LABOUR - standard" at bounding box center [405, 324] width 581 height 11
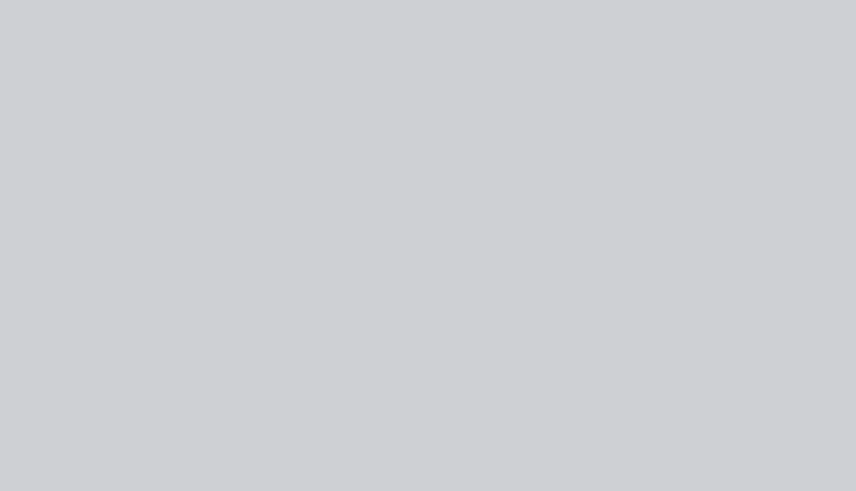
scroll to position [0, 0]
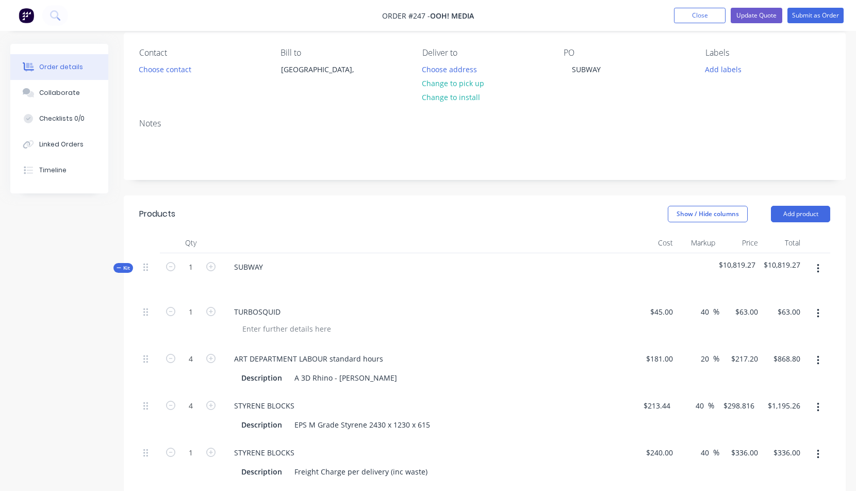
click at [818, 267] on icon "button" at bounding box center [818, 268] width 2 height 9
click at [771, 315] on div "Add product to kit" at bounding box center [781, 316] width 79 height 15
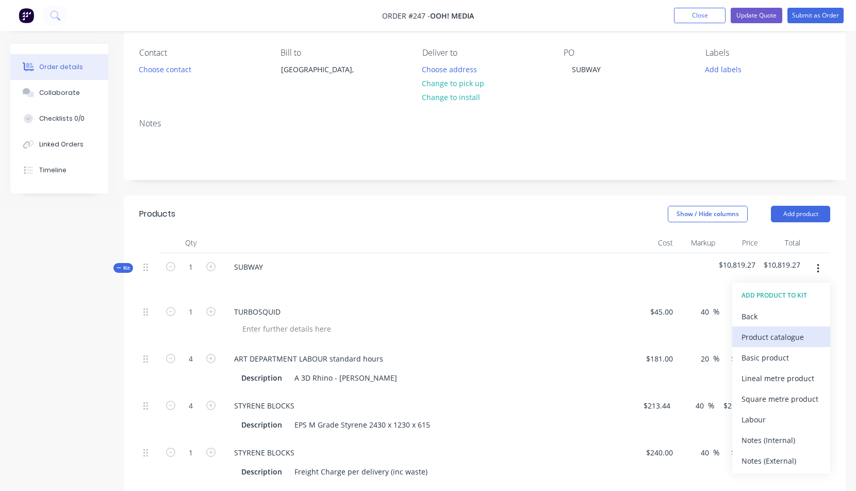
click at [768, 339] on div "Product catalogue" at bounding box center [781, 337] width 79 height 15
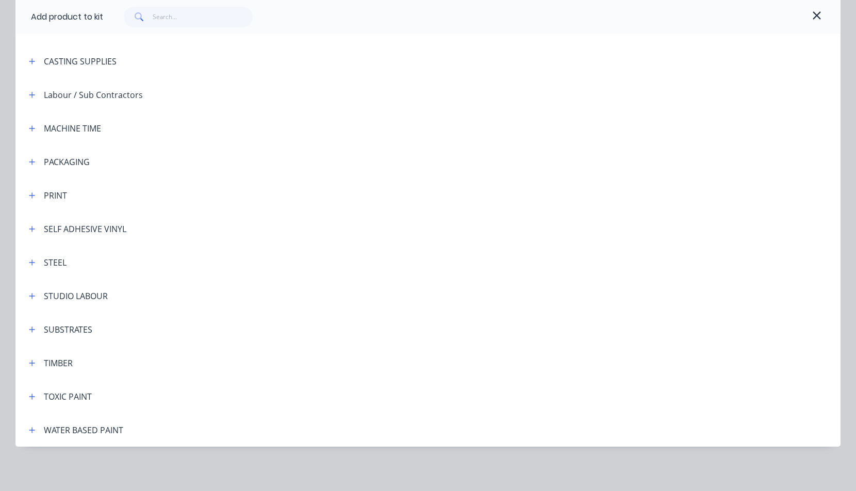
scroll to position [204, 0]
click at [29, 294] on icon "button" at bounding box center [32, 295] width 6 height 6
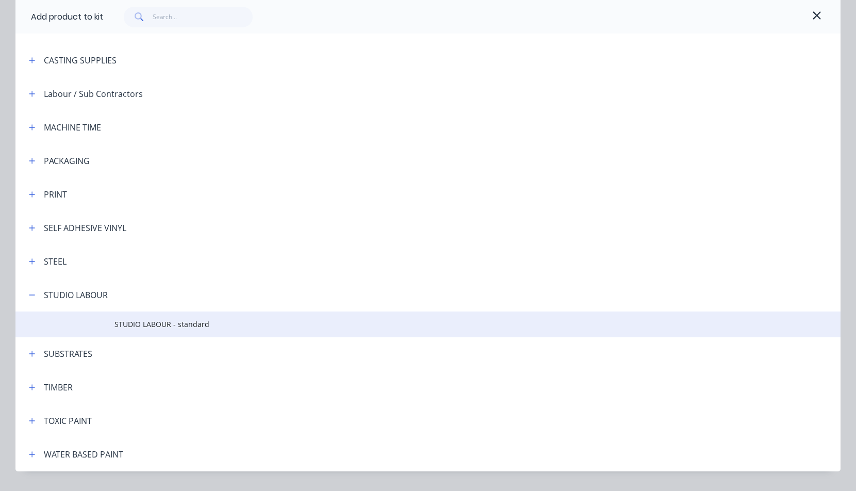
click at [128, 326] on span "STUDIO LABOUR - standard" at bounding box center [405, 324] width 581 height 11
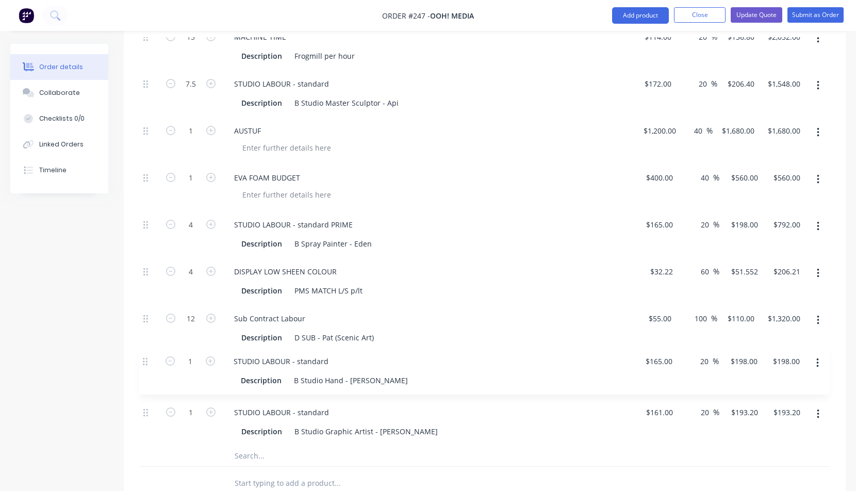
scroll to position [546, 0]
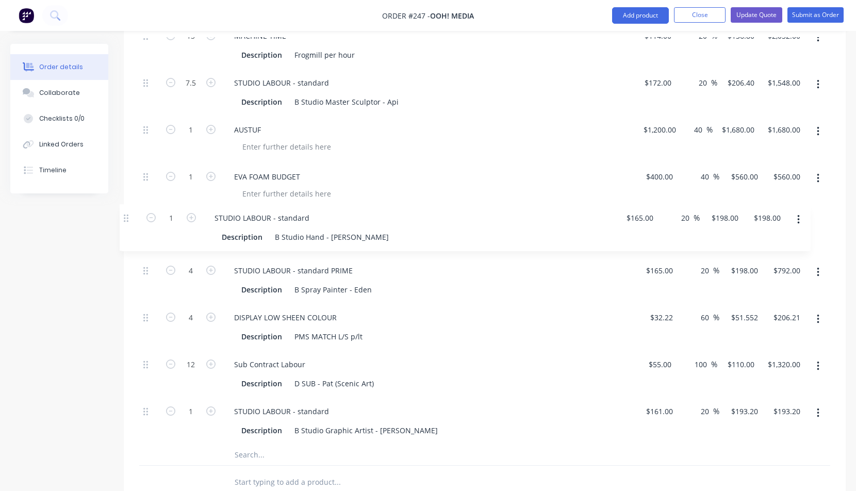
drag, startPoint x: 147, startPoint y: 366, endPoint x: 127, endPoint y: 214, distance: 152.9
click at [127, 214] on div "Qty Cost Markup Price Total Kit 1 SUBWAY $11,012.47 $11,012.47 1 TURBOSQUID $45…" at bounding box center [485, 134] width 722 height 730
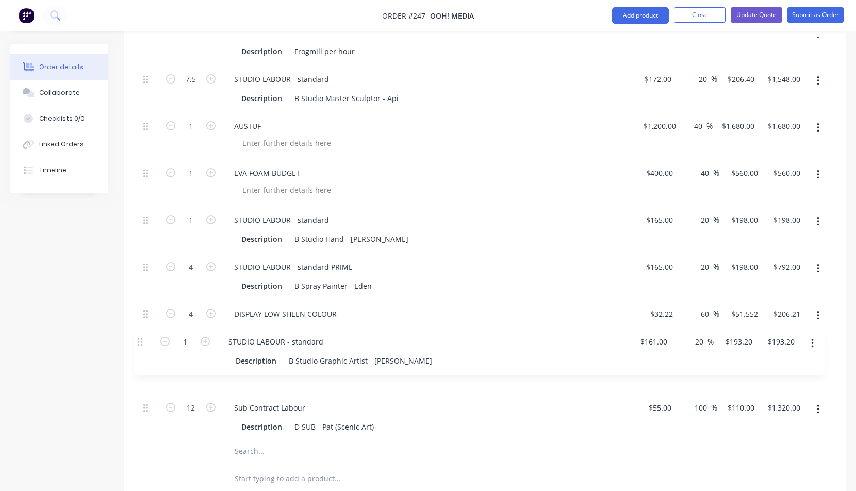
scroll to position [550, 0]
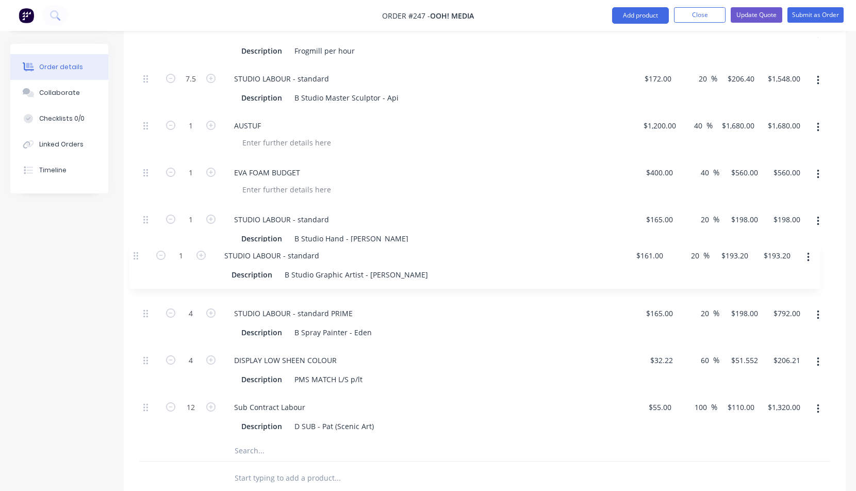
drag, startPoint x: 143, startPoint y: 412, endPoint x: 134, endPoint y: 253, distance: 158.6
click at [134, 253] on div "Qty Cost Markup Price Total Kit 1 SUBWAY $11,012.47 $11,012.47 1 TURBOSQUID $45…" at bounding box center [485, 130] width 722 height 730
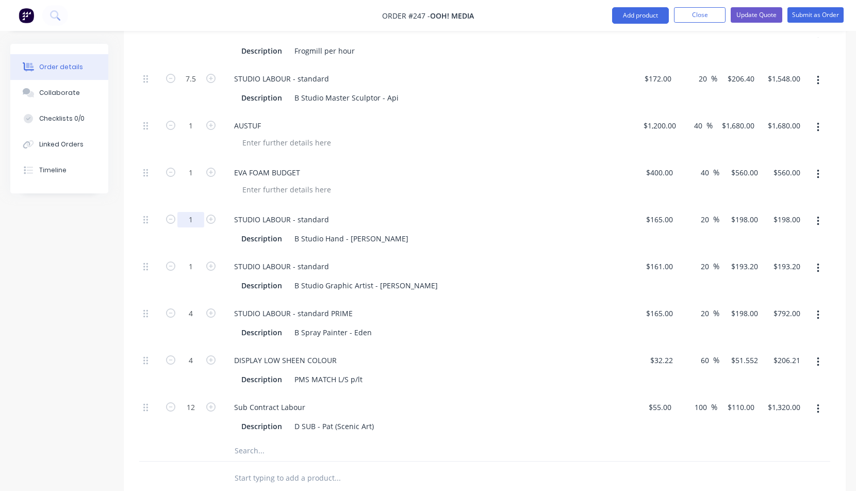
drag, startPoint x: 188, startPoint y: 218, endPoint x: 193, endPoint y: 219, distance: 5.2
type input "7.5"
type input "$1,485.00"
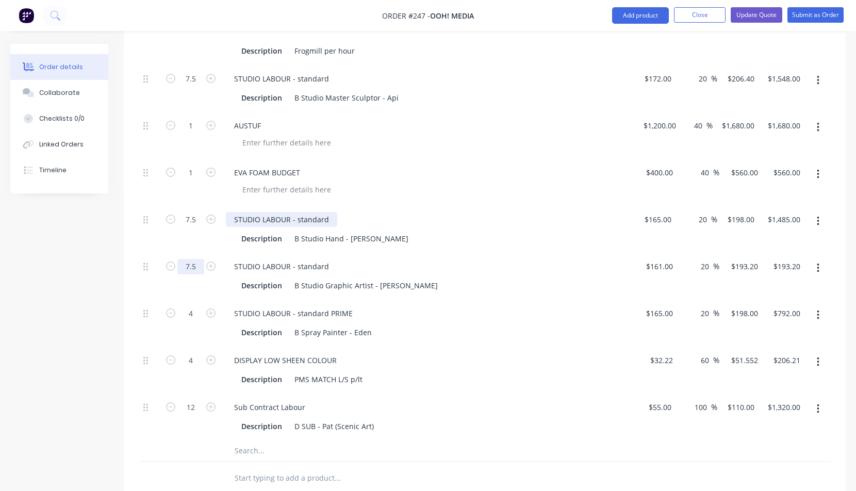
type input "7.5"
type input "$1,449.00"
click at [332, 221] on div "STUDIO LABOUR - standard" at bounding box center [281, 219] width 111 height 15
click at [328, 264] on div "STUDIO LABOUR - standard" at bounding box center [281, 266] width 111 height 15
click at [494, 356] on div "DISPLAY LOW SHEEN COLOUR" at bounding box center [428, 360] width 404 height 15
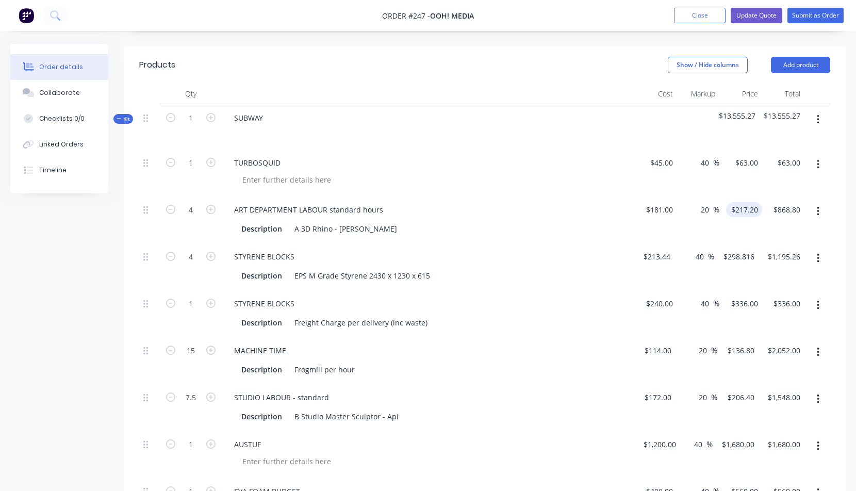
scroll to position [229, 0]
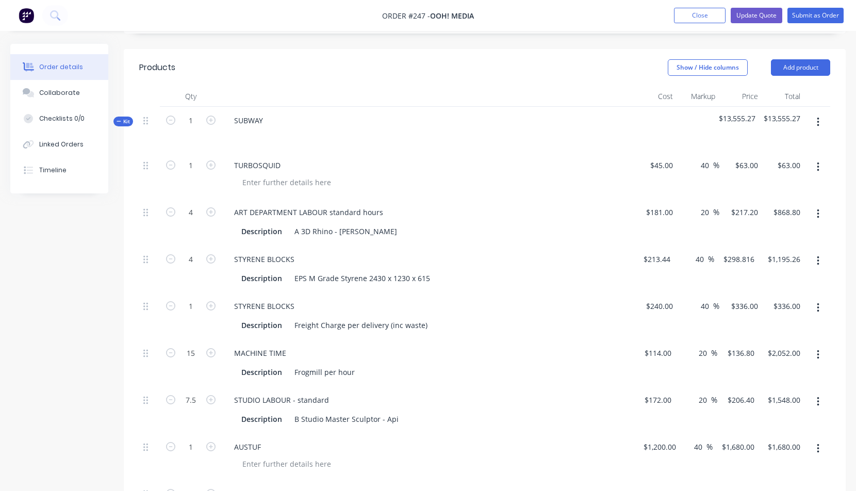
click at [818, 121] on icon "button" at bounding box center [818, 122] width 2 height 9
click at [765, 171] on div "Add product to kit" at bounding box center [781, 170] width 79 height 15
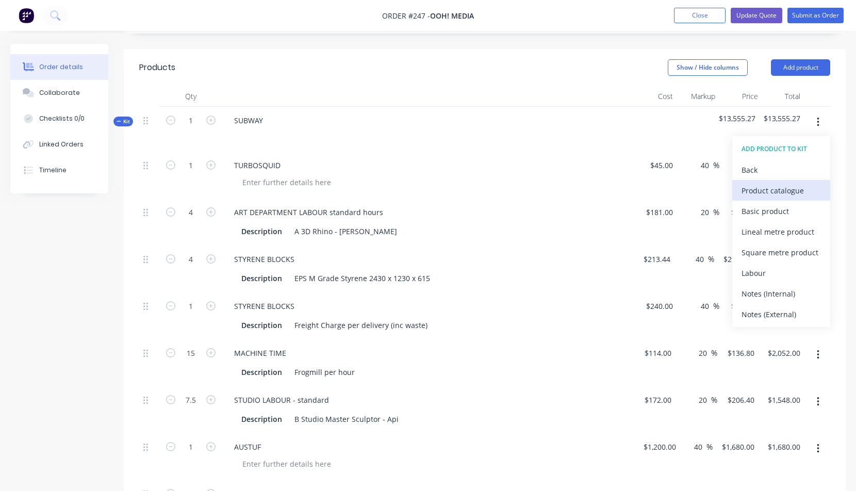
click at [767, 192] on div "Product catalogue" at bounding box center [781, 190] width 79 height 15
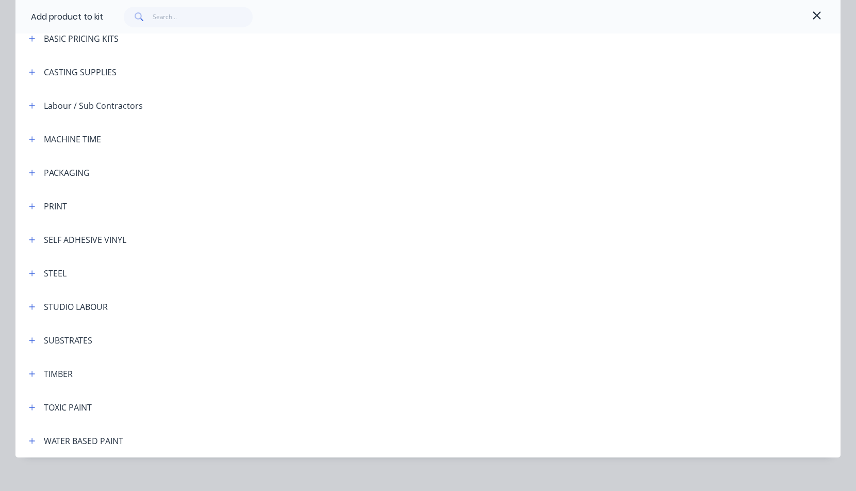
scroll to position [194, 0]
click at [29, 302] on icon "button" at bounding box center [32, 304] width 6 height 7
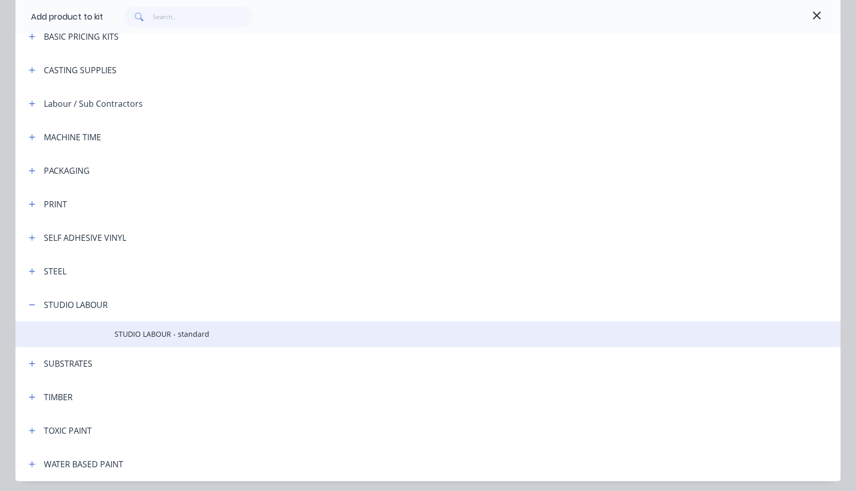
click at [119, 335] on span "STUDIO LABOUR - standard" at bounding box center [405, 334] width 581 height 11
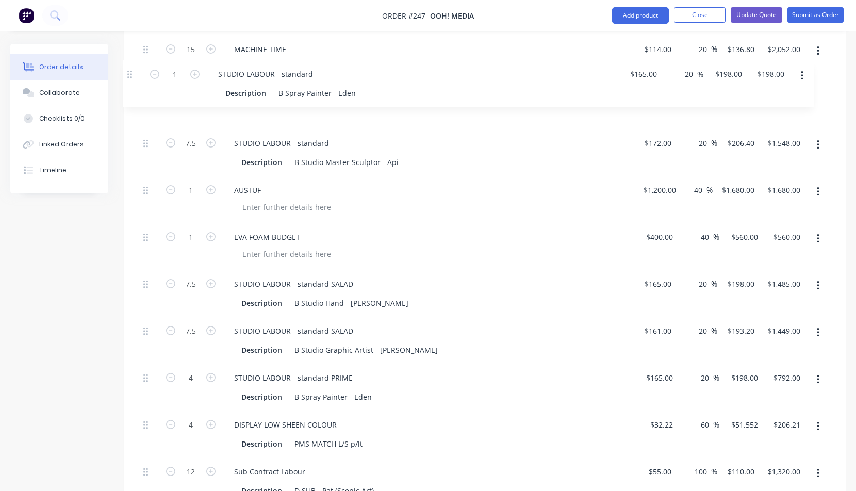
scroll to position [524, 0]
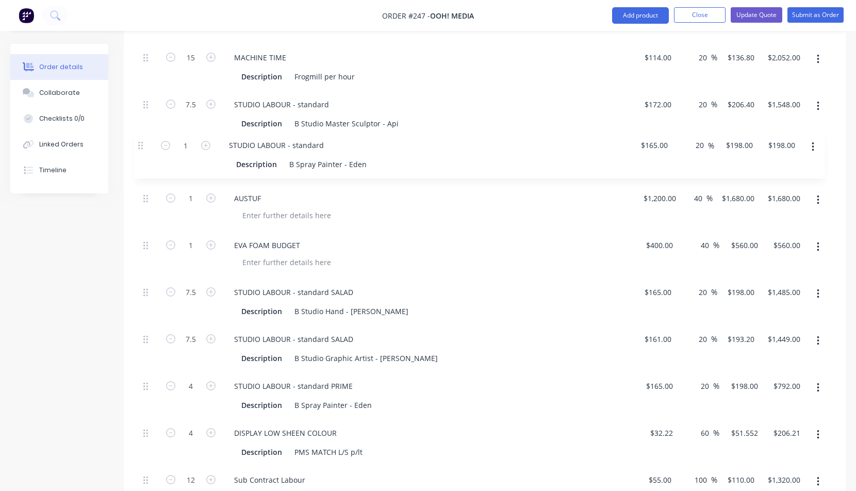
drag, startPoint x: 144, startPoint y: 400, endPoint x: 141, endPoint y: 145, distance: 254.9
click at [141, 145] on div "1 TURBOSQUID $45.00 $45.00 40 40 % $63.00 $63.00 $63.00 $63.00 4 ART DEPARTMENT…" at bounding box center [484, 184] width 691 height 657
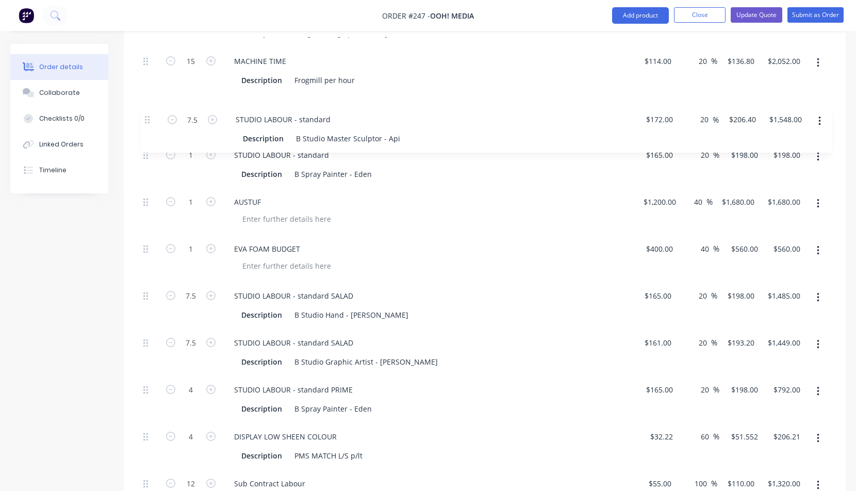
scroll to position [519, 0]
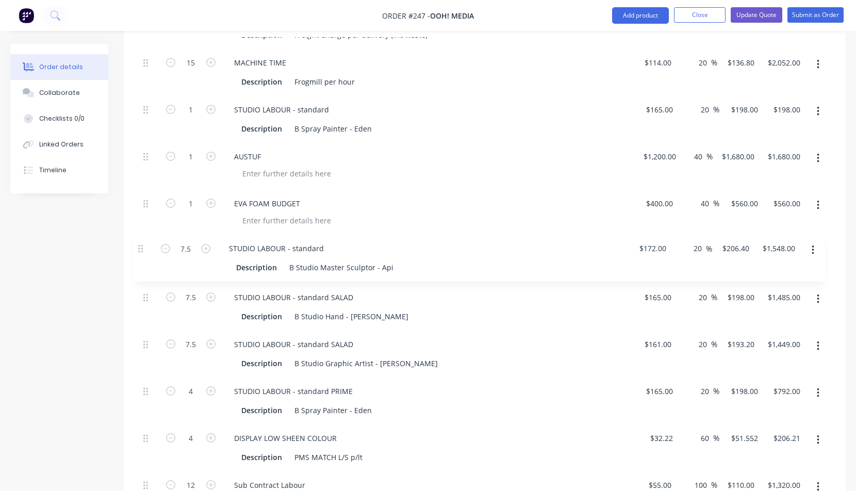
drag, startPoint x: 145, startPoint y: 103, endPoint x: 139, endPoint y: 250, distance: 147.1
click at [139, 250] on div "1 TURBOSQUID $45.00 $45.00 40 40 % $63.00 $63.00 $63.00 $63.00 4 ART DEPARTMENT…" at bounding box center [484, 189] width 691 height 657
type input "7.5"
type input "$1,485.00"
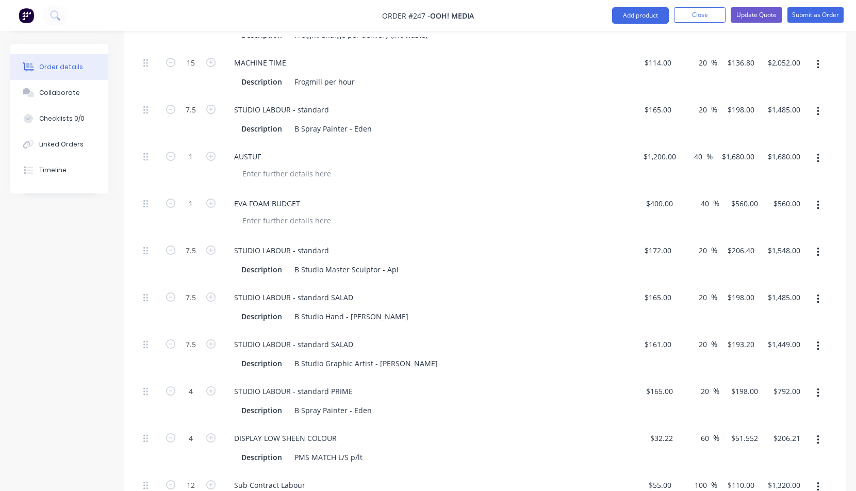
click at [506, 177] on div at bounding box center [432, 173] width 396 height 15
click at [329, 106] on div "STUDIO LABOUR - standard" at bounding box center [281, 109] width 111 height 15
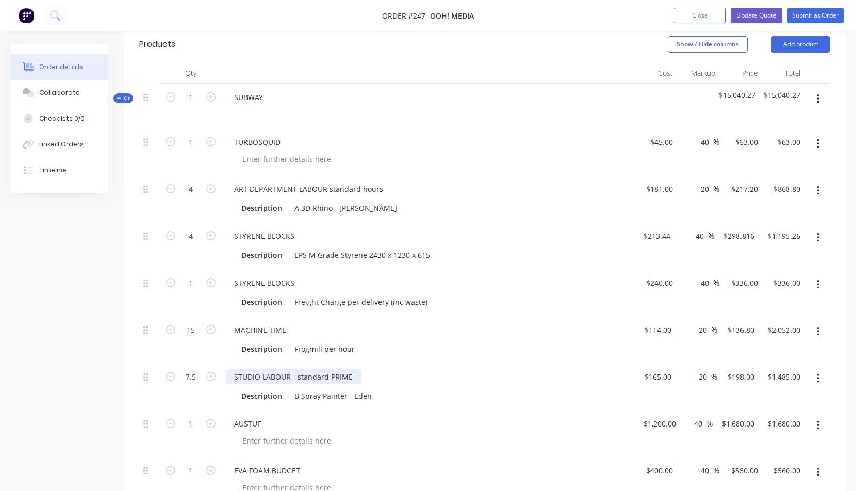
scroll to position [224, 0]
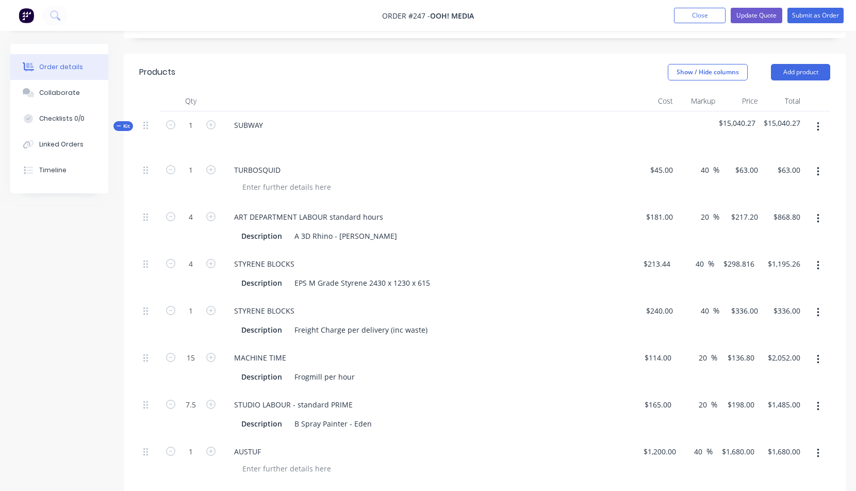
click at [820, 125] on button "button" at bounding box center [818, 127] width 24 height 19
click at [786, 172] on div "Add product to kit" at bounding box center [781, 174] width 79 height 15
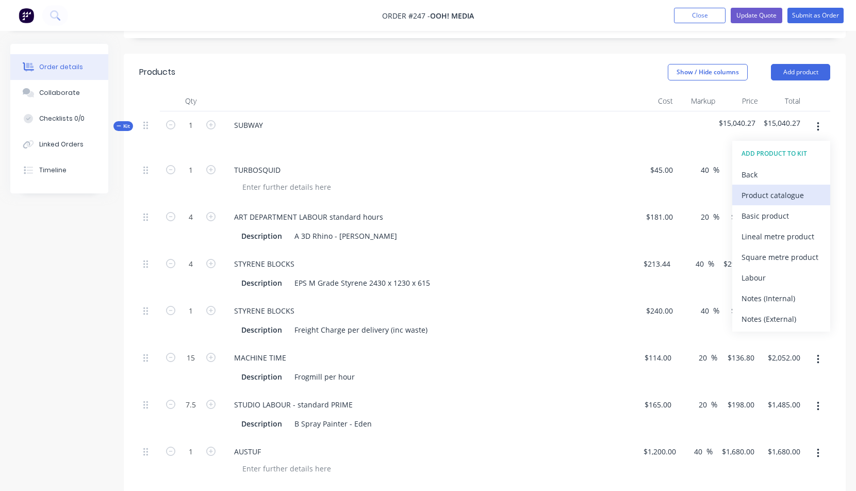
click at [777, 197] on div "Product catalogue" at bounding box center [781, 195] width 79 height 15
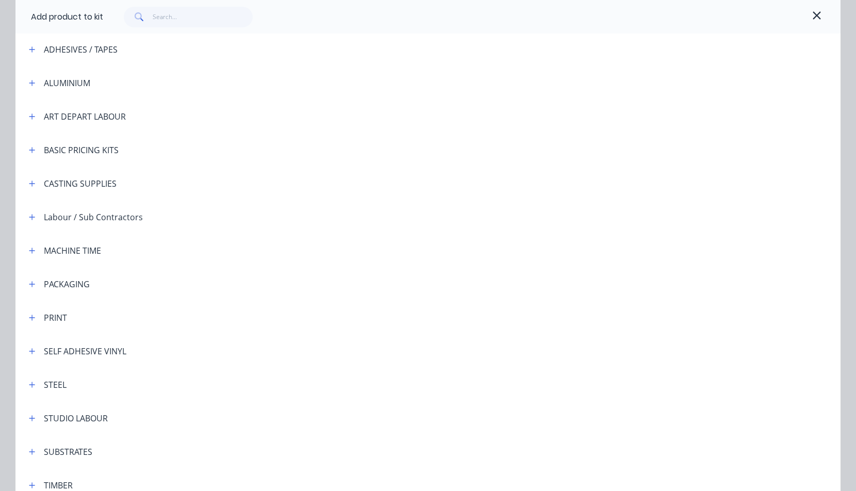
scroll to position [194, 0]
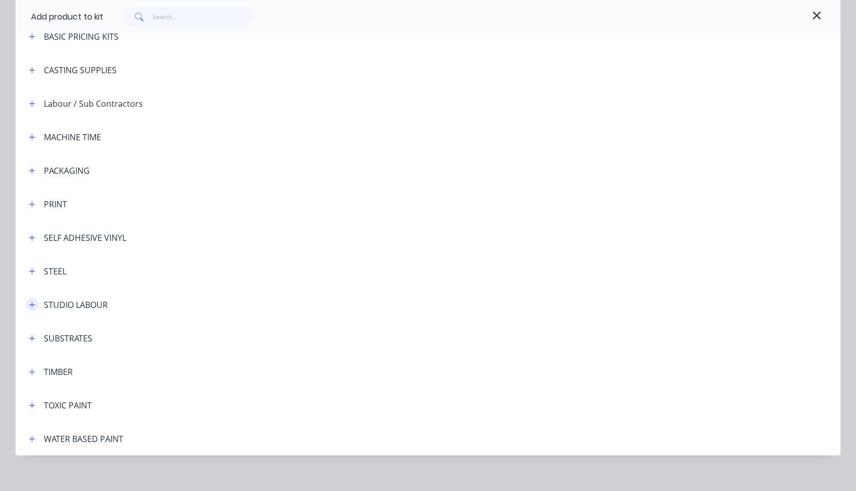
click at [29, 304] on icon "button" at bounding box center [32, 305] width 6 height 6
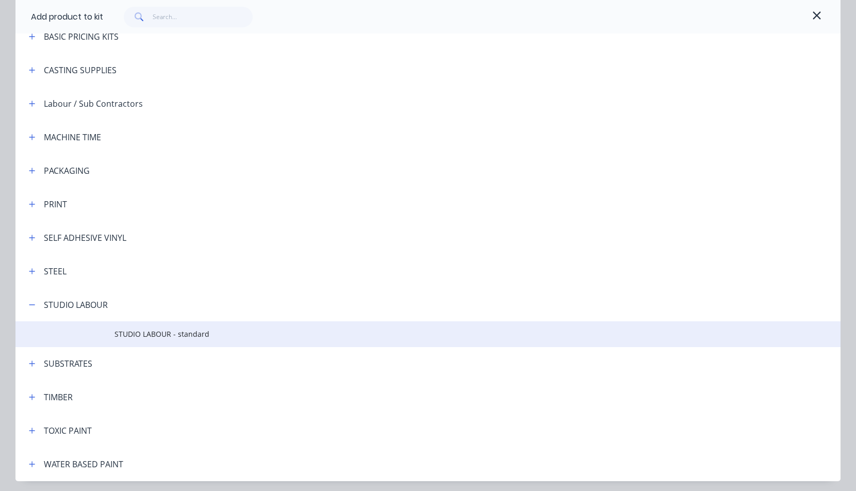
click at [157, 334] on span "STUDIO LABOUR - standard" at bounding box center [405, 334] width 581 height 11
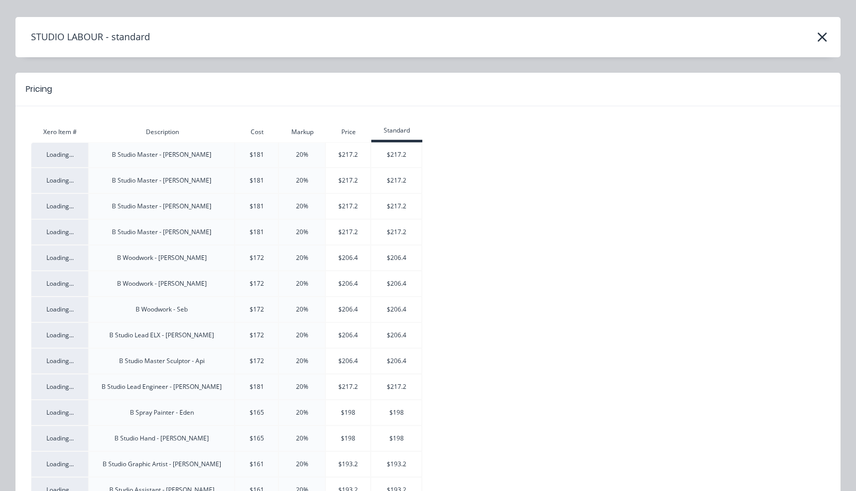
scroll to position [0, 0]
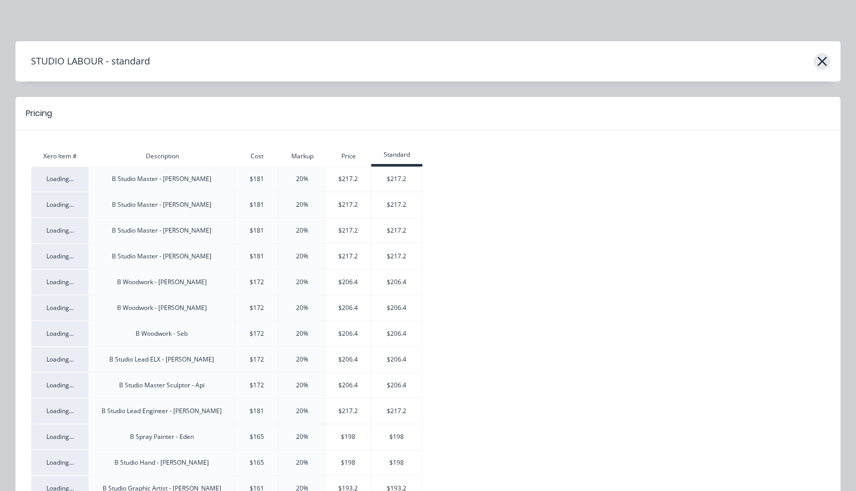
click at [818, 59] on icon "button" at bounding box center [822, 61] width 9 height 9
click at [824, 59] on button "button" at bounding box center [822, 61] width 17 height 17
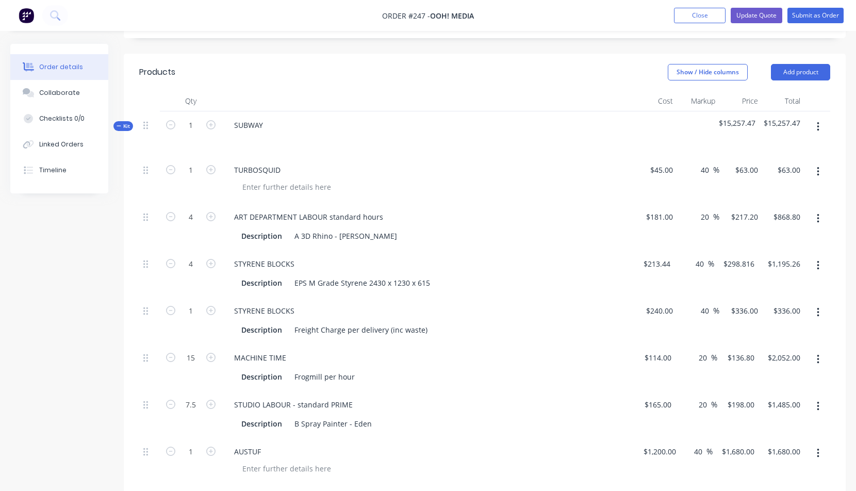
click at [818, 123] on icon "button" at bounding box center [818, 126] width 2 height 9
click at [775, 173] on div "Add product to kit" at bounding box center [781, 174] width 79 height 15
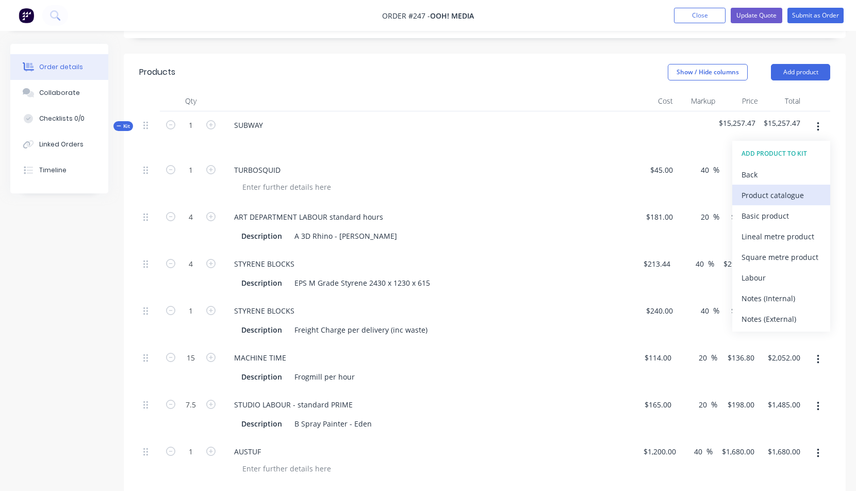
click at [763, 194] on div "Product catalogue" at bounding box center [781, 195] width 79 height 15
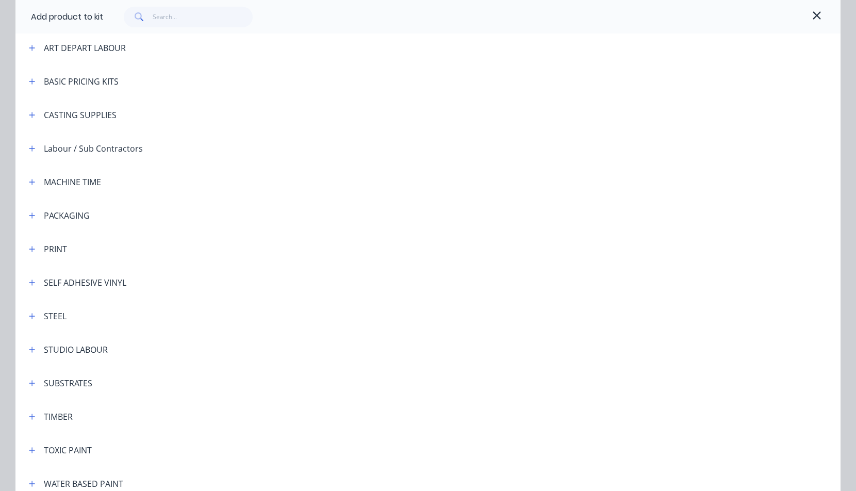
scroll to position [204, 0]
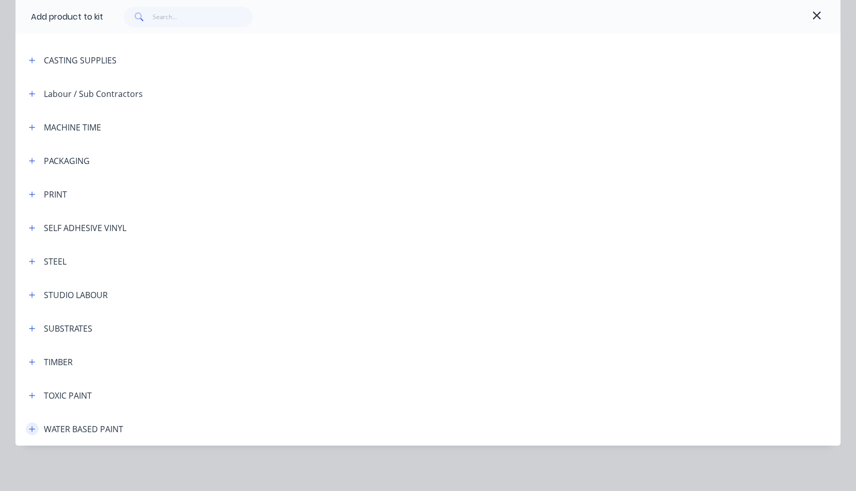
click at [29, 426] on icon "button" at bounding box center [32, 429] width 6 height 7
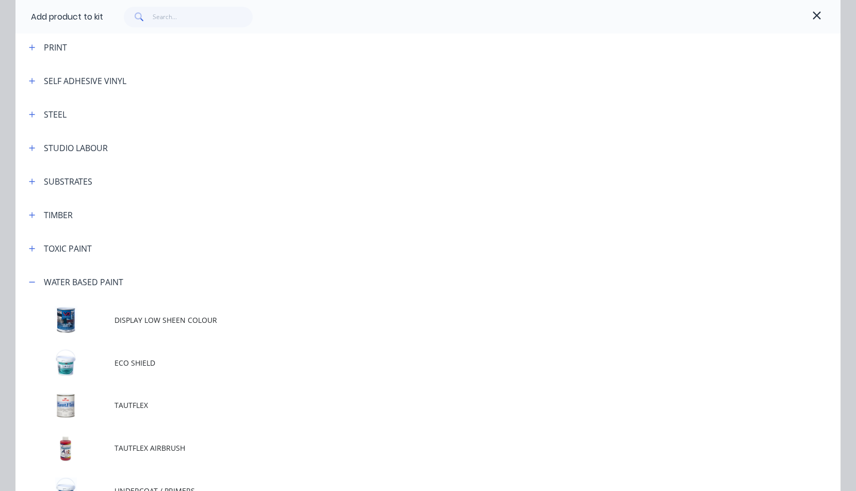
scroll to position [418, 0]
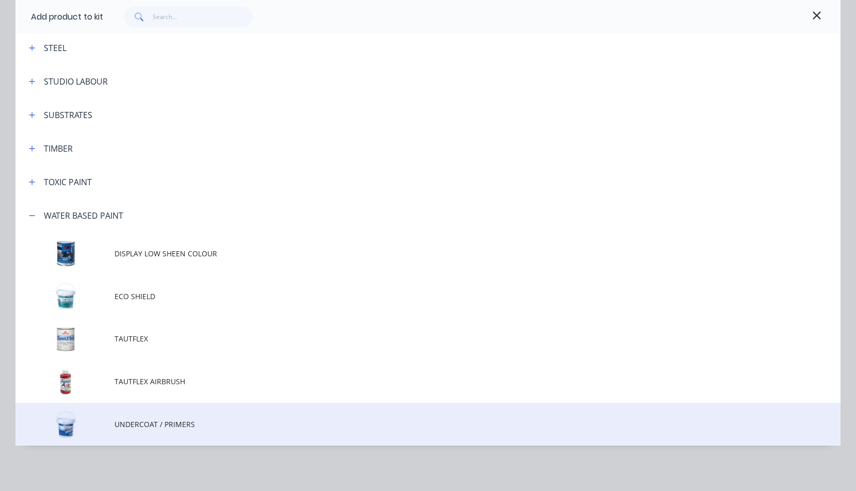
click at [160, 427] on span "UNDERCOAT / PRIMERS" at bounding box center [405, 424] width 581 height 11
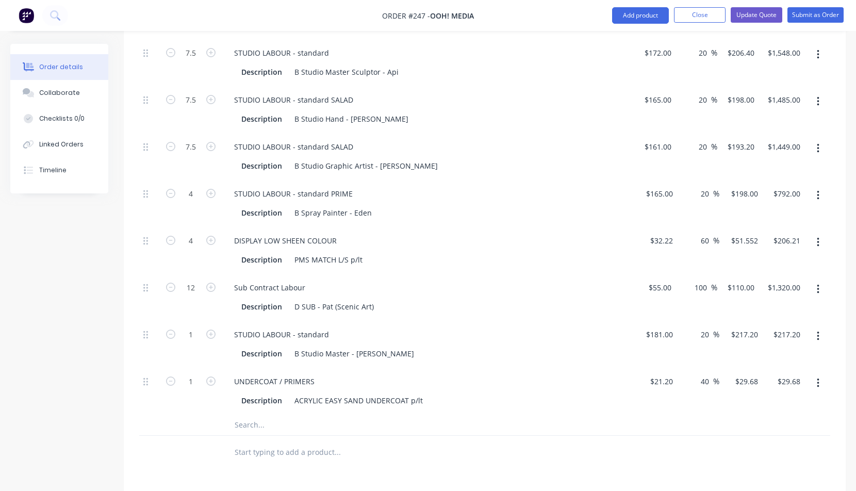
scroll to position [718, 0]
click at [211, 378] on icon "button" at bounding box center [210, 380] width 9 height 9
type input "2"
type input "$59.36"
click at [211, 378] on icon "button" at bounding box center [210, 380] width 9 height 9
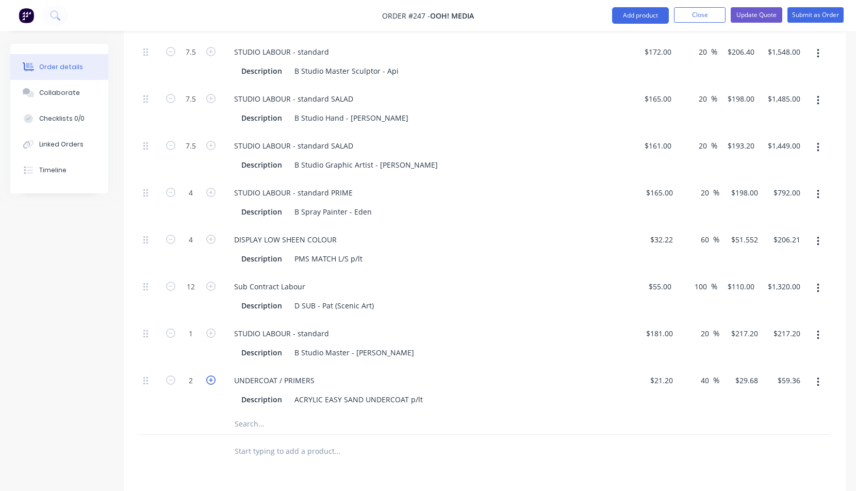
type input "3"
type input "$89.04"
click at [210, 378] on icon "button" at bounding box center [210, 380] width 9 height 9
type input "4"
type input "$118.72"
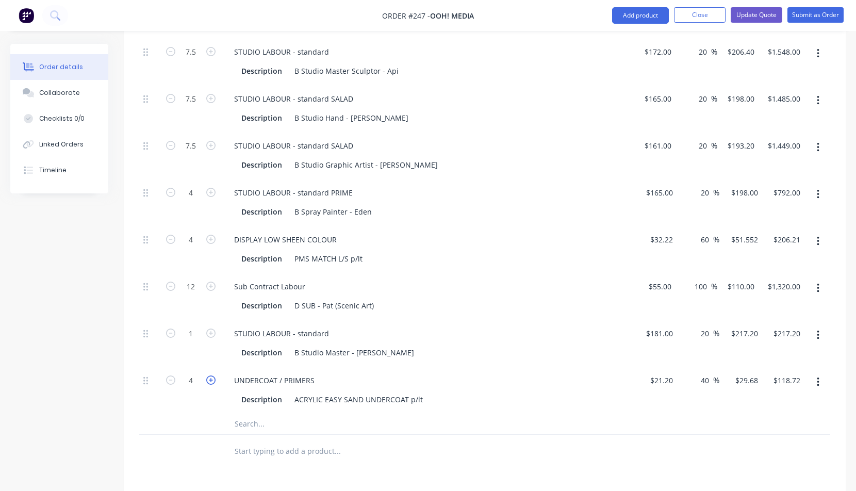
click at [212, 378] on icon "button" at bounding box center [210, 380] width 9 height 9
type input "5"
type input "$148.40"
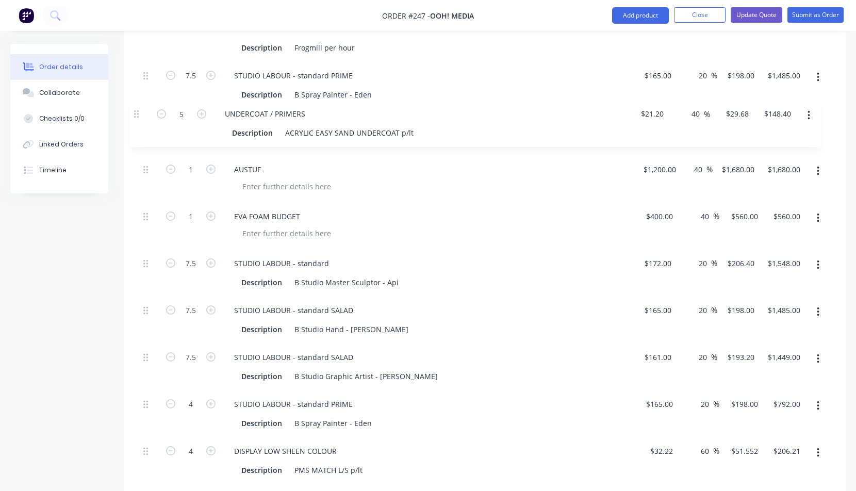
scroll to position [550, 0]
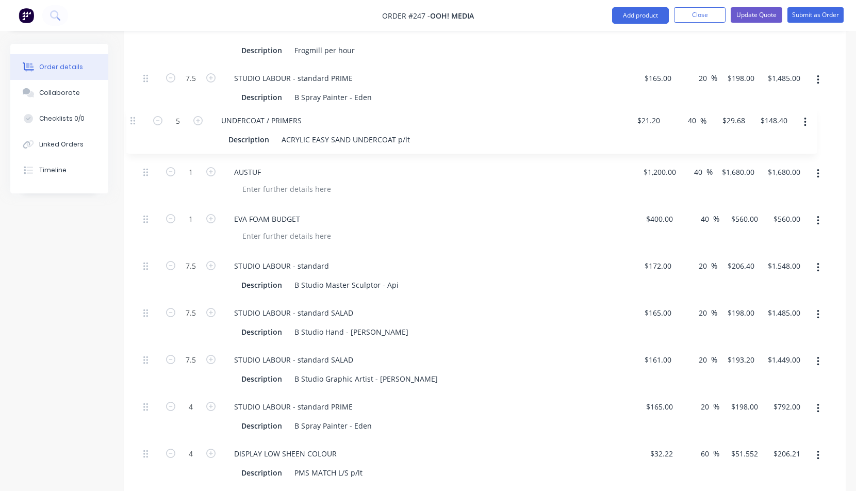
drag, startPoint x: 146, startPoint y: 381, endPoint x: 135, endPoint y: 118, distance: 263.3
click at [134, 119] on div "Qty Cost Markup Price Total Kit 1 SUBWAY $15,405.87 $15,405.87 1 TURBOSQUID $45…" at bounding box center [485, 199] width 722 height 871
click at [436, 259] on div "STUDIO LABOUR - standard" at bounding box center [428, 265] width 404 height 15
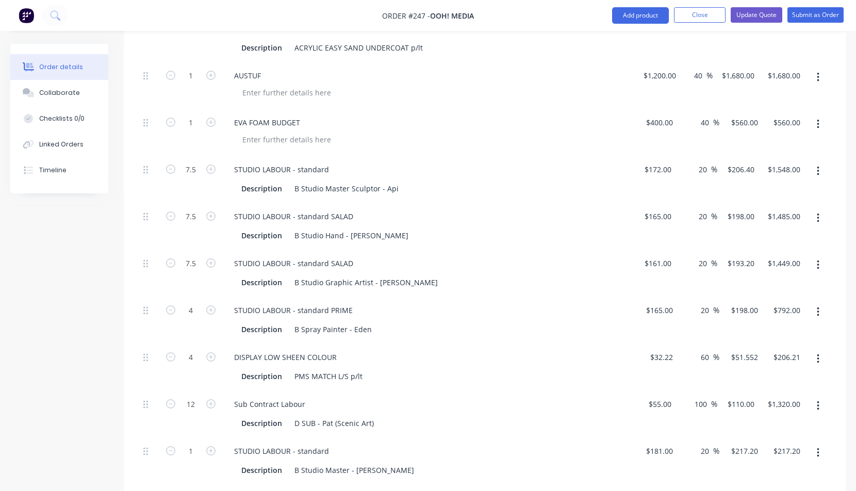
scroll to position [647, 0]
click at [302, 122] on div "EVA FOAM BUDGET" at bounding box center [267, 122] width 83 height 15
click at [327, 169] on div "STUDIO LABOUR - standard" at bounding box center [281, 169] width 111 height 15
click at [819, 263] on icon "button" at bounding box center [818, 264] width 3 height 11
click at [753, 332] on div "Delete" at bounding box center [781, 333] width 79 height 15
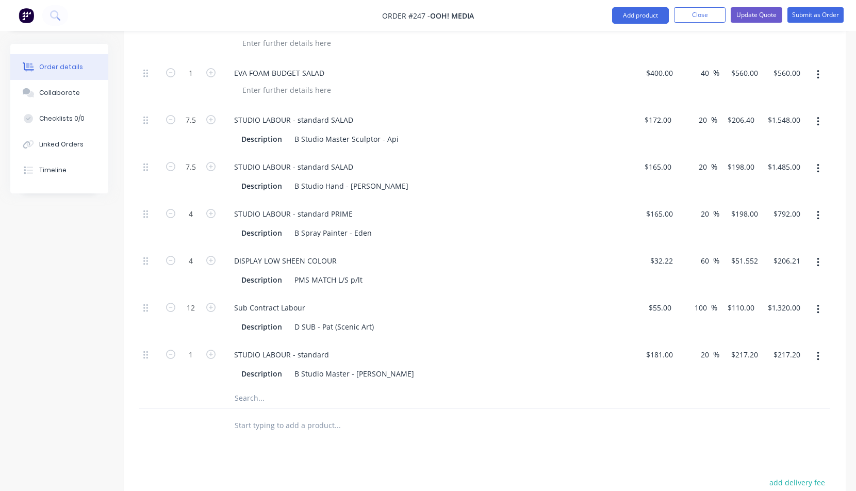
scroll to position [697, 0]
click at [213, 351] on icon "button" at bounding box center [210, 353] width 9 height 9
type input "2"
type input "$434.40"
click at [214, 350] on icon "button" at bounding box center [210, 353] width 9 height 9
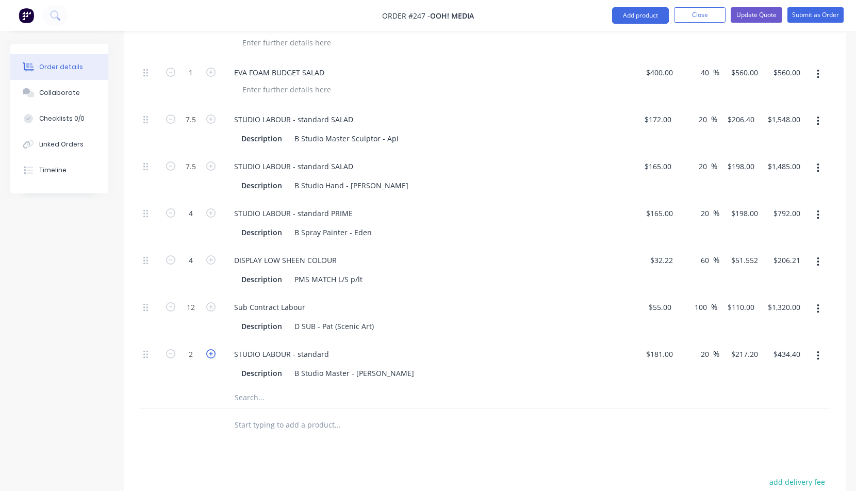
type input "3"
type input "$651.60"
click at [215, 350] on icon "button" at bounding box center [210, 353] width 9 height 9
type input "4"
type input "$868.80"
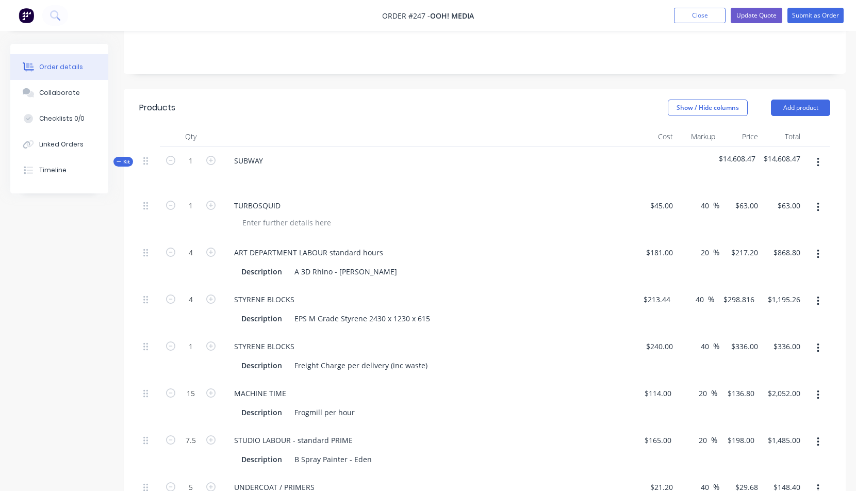
scroll to position [183, 0]
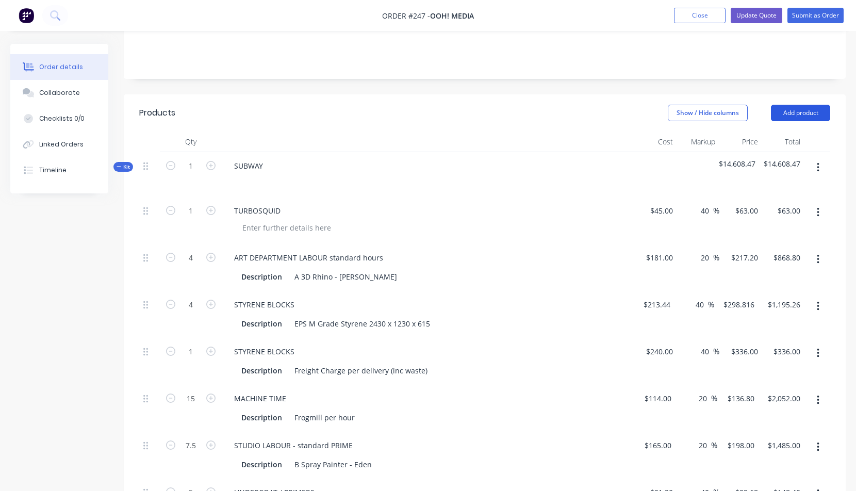
click at [797, 110] on button "Add product" at bounding box center [800, 113] width 59 height 17
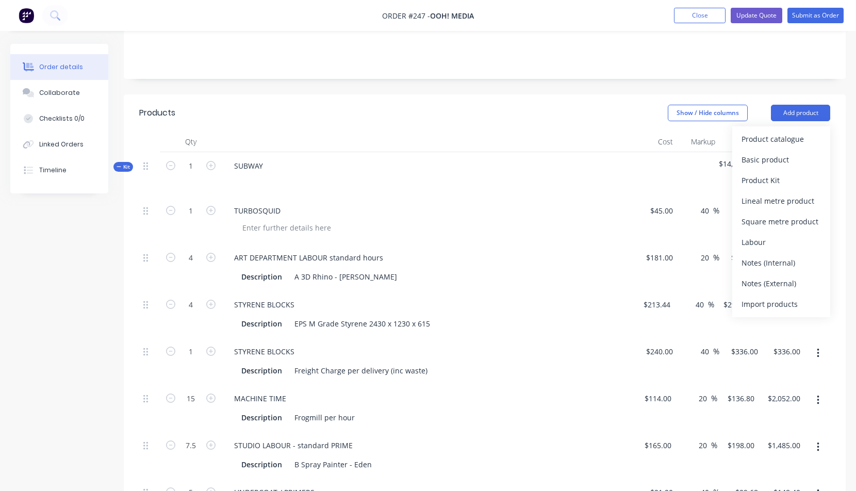
click at [603, 177] on div at bounding box center [428, 180] width 404 height 15
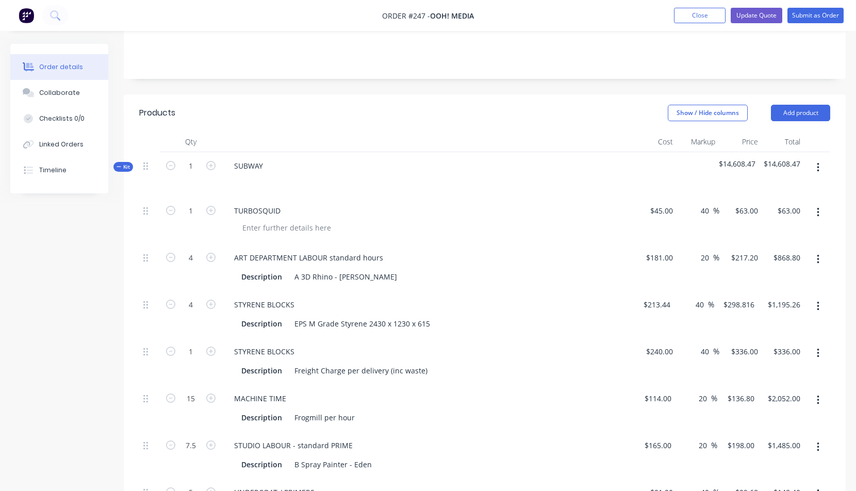
click at [819, 167] on icon "button" at bounding box center [818, 167] width 2 height 9
click at [769, 215] on div "Add product to kit" at bounding box center [781, 215] width 79 height 15
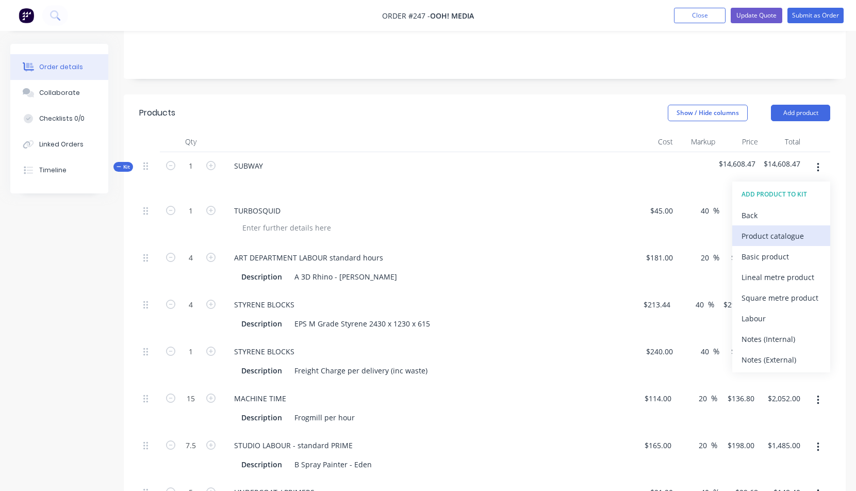
click at [763, 235] on div "Product catalogue" at bounding box center [781, 236] width 79 height 15
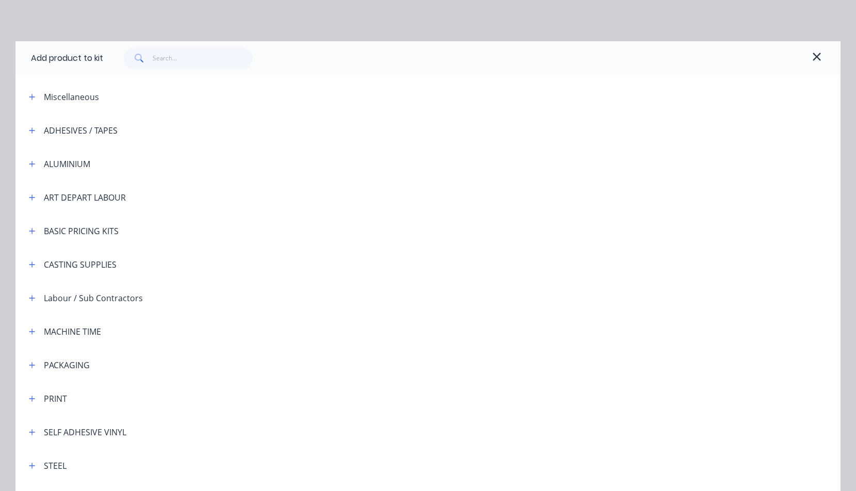
scroll to position [204, 0]
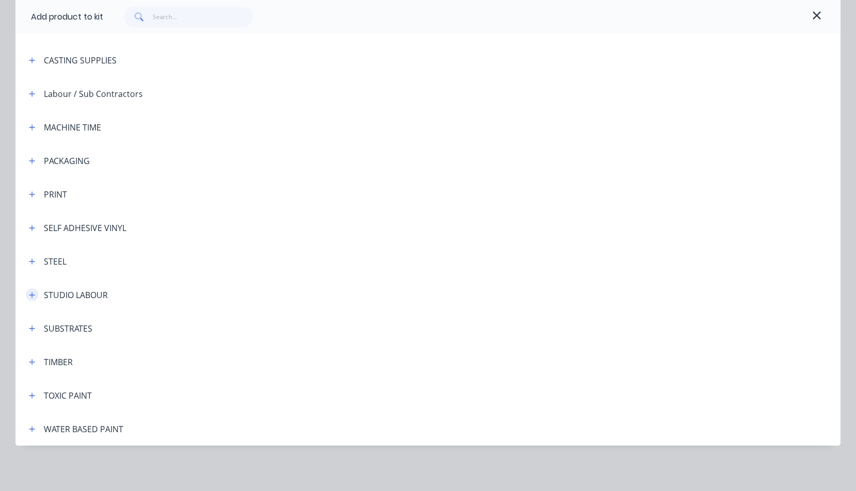
click at [30, 295] on icon "button" at bounding box center [32, 294] width 6 height 7
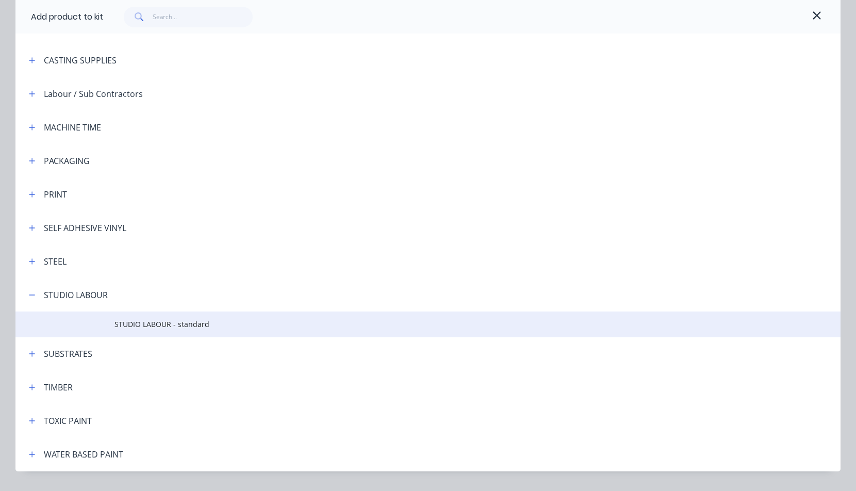
click at [130, 324] on span "STUDIO LABOUR - standard" at bounding box center [405, 324] width 581 height 11
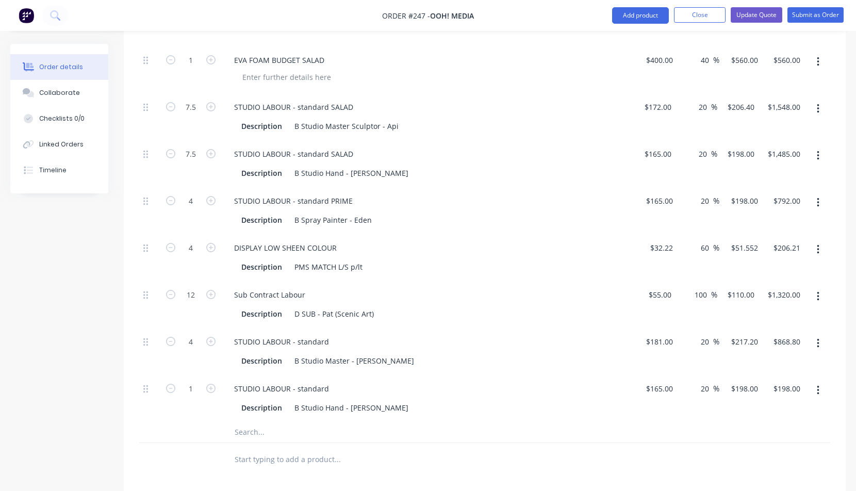
scroll to position [663, 0]
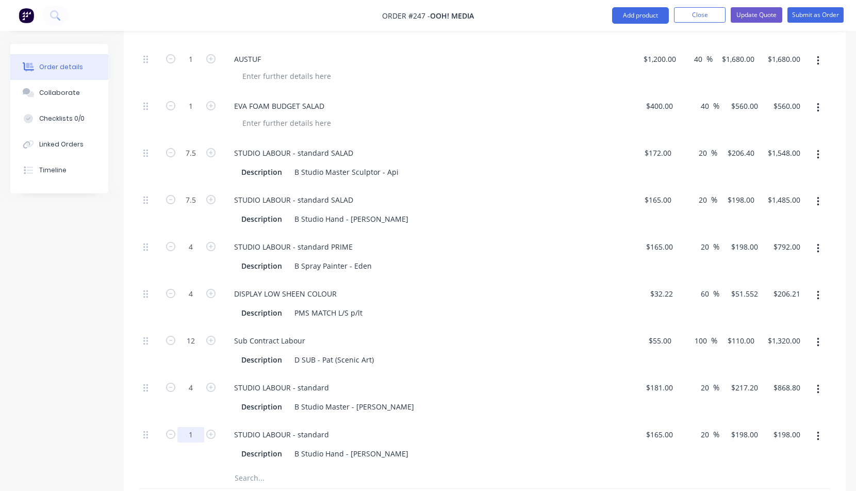
type input "7.5"
type input "$1,485.00"
click at [331, 435] on div "STUDIO LABOUR - standard" at bounding box center [281, 434] width 111 height 15
click at [559, 417] on div "STUDIO LABOUR - standard Description B Studio Master - [PERSON_NAME]" at bounding box center [428, 397] width 413 height 47
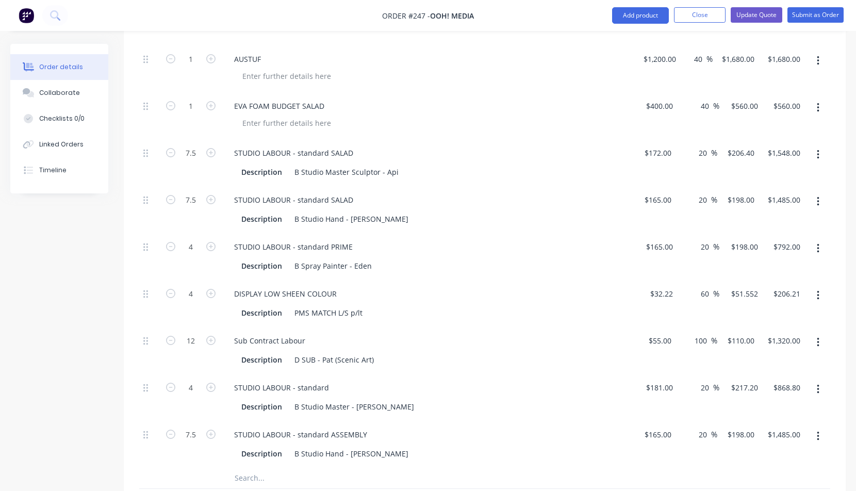
click at [820, 388] on button "button" at bounding box center [818, 389] width 24 height 19
click at [749, 458] on div "Delete" at bounding box center [781, 457] width 79 height 15
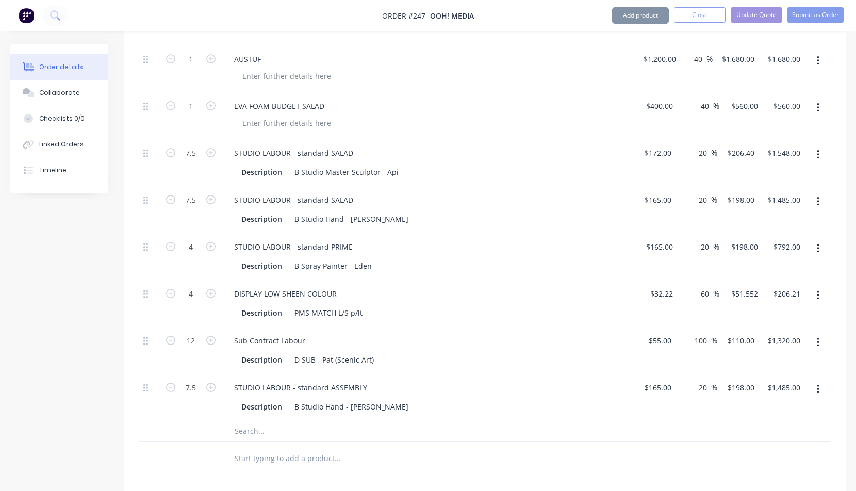
click at [543, 387] on div "STUDIO LABOUR - standard ASSEMBLY" at bounding box center [428, 387] width 404 height 15
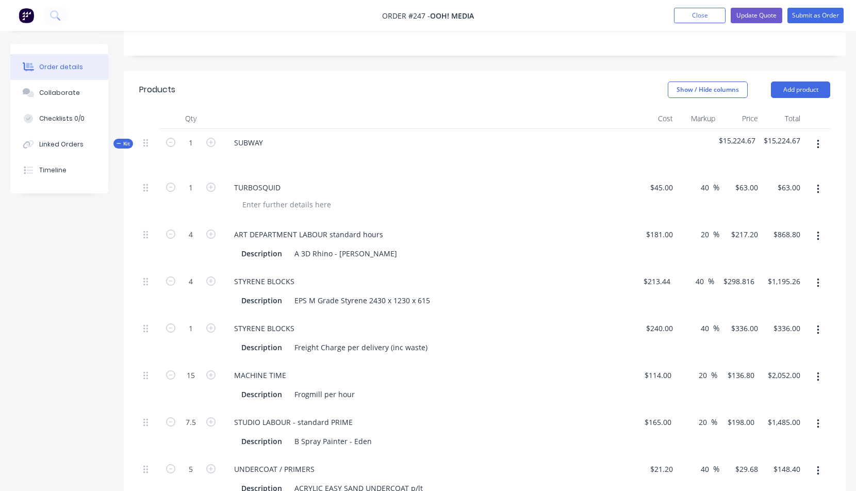
scroll to position [206, 0]
click at [819, 144] on icon "button" at bounding box center [818, 144] width 2 height 9
click at [781, 192] on div "Add product to kit" at bounding box center [781, 192] width 79 height 15
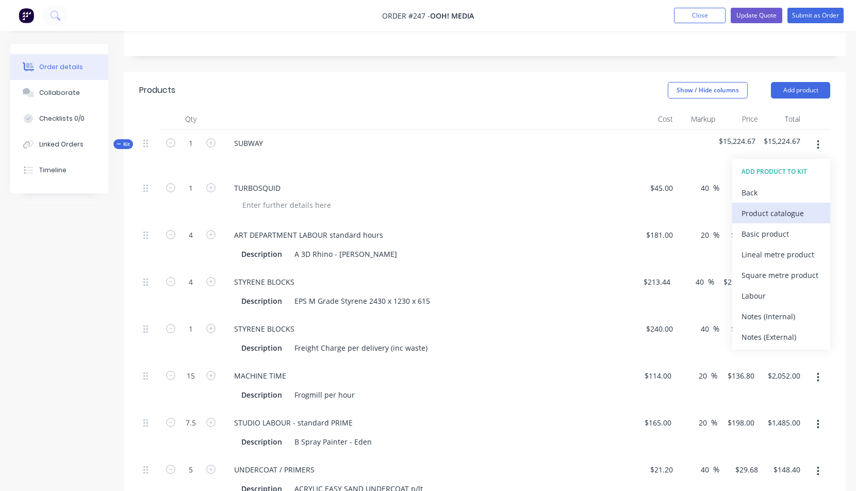
click at [760, 214] on div "Product catalogue" at bounding box center [781, 213] width 79 height 15
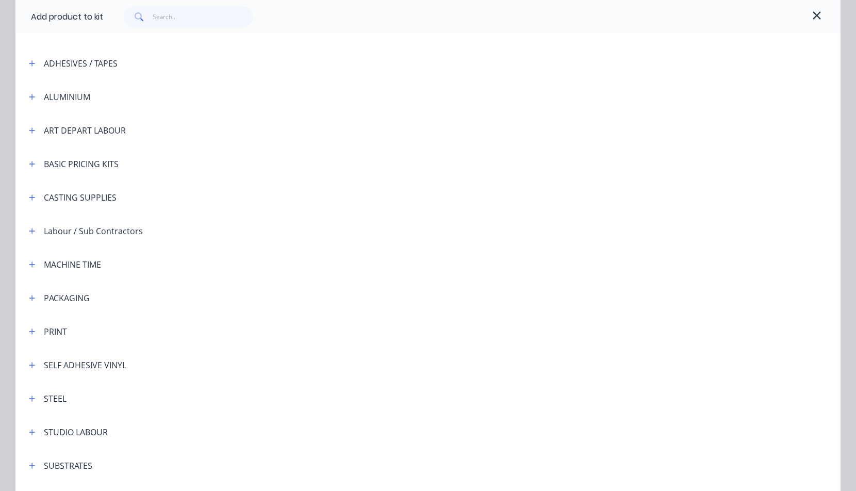
scroll to position [78, 0]
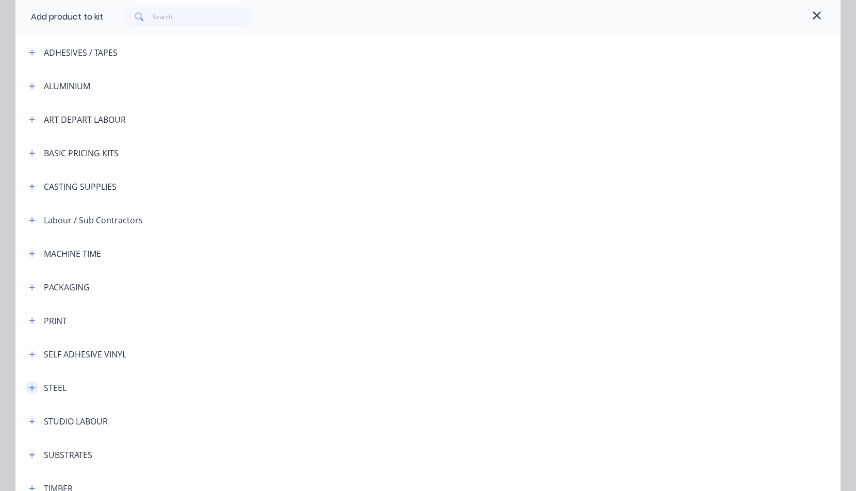
click at [29, 386] on icon "button" at bounding box center [32, 387] width 6 height 7
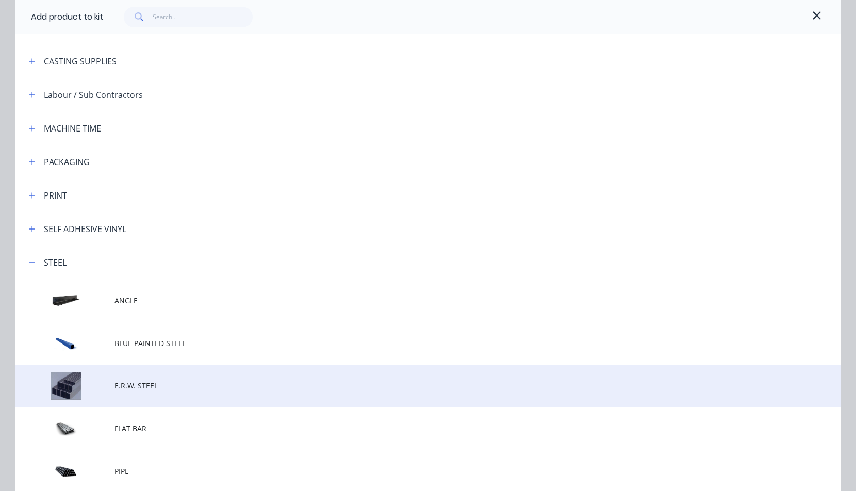
scroll to position [203, 0]
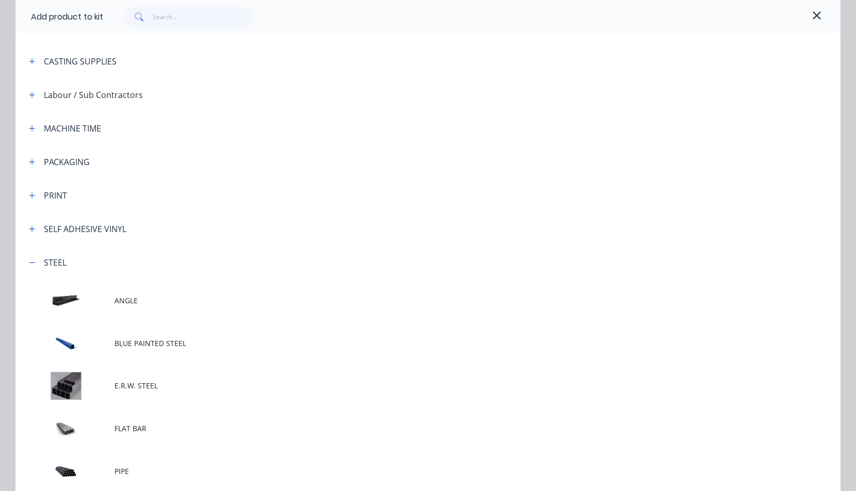
click at [150, 342] on span "BLUE PAINTED STEEL" at bounding box center [405, 343] width 581 height 11
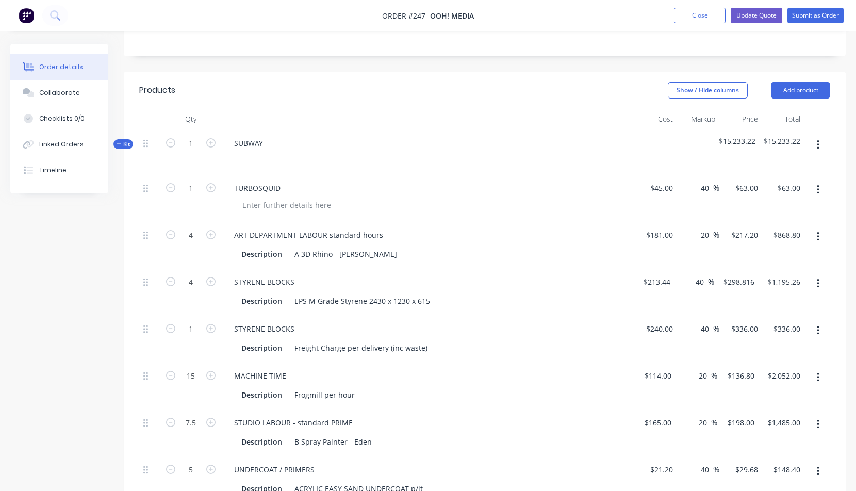
click at [820, 145] on button "button" at bounding box center [818, 145] width 24 height 19
click at [765, 193] on div "Add product to kit" at bounding box center [781, 192] width 79 height 15
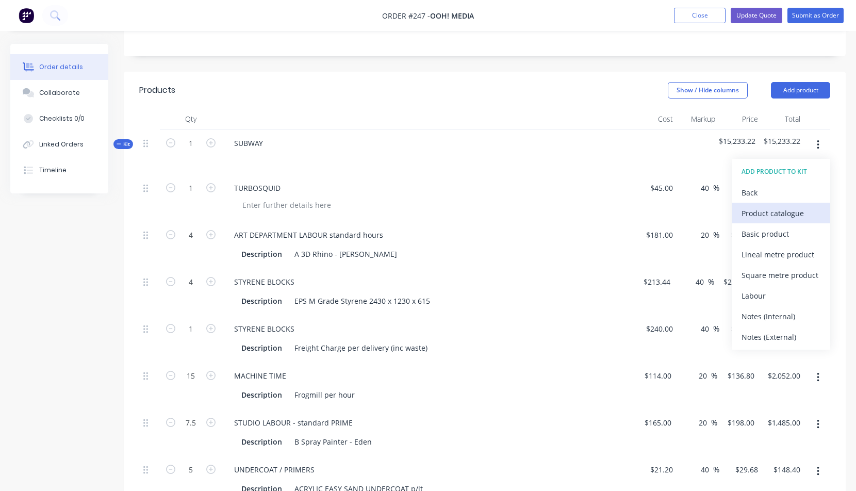
click at [759, 212] on div "Product catalogue" at bounding box center [781, 213] width 79 height 15
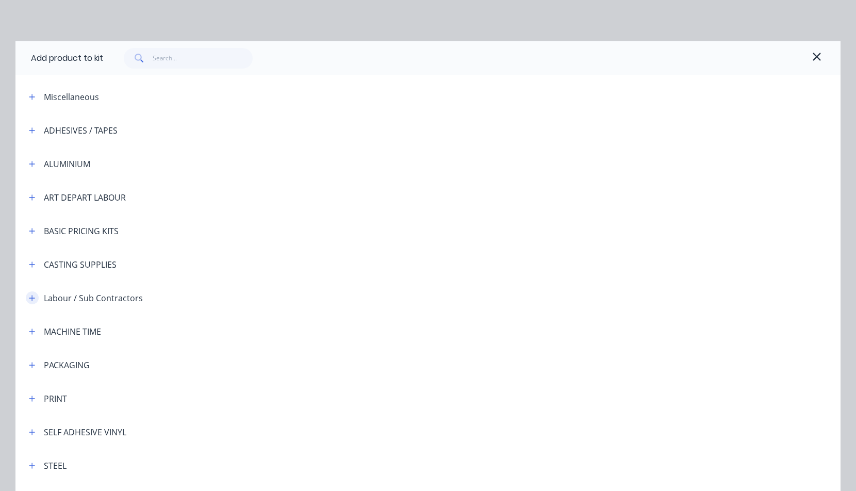
click at [29, 297] on icon "button" at bounding box center [32, 298] width 6 height 6
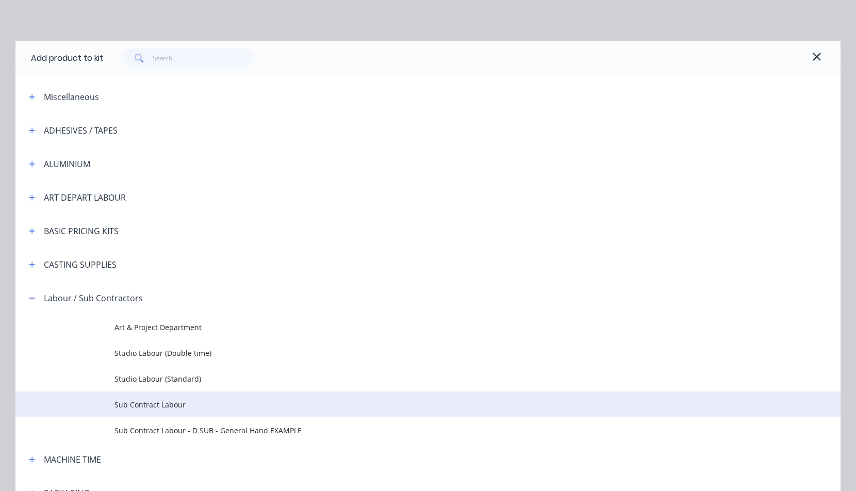
click at [144, 405] on span "Sub Contract Labour" at bounding box center [405, 404] width 581 height 11
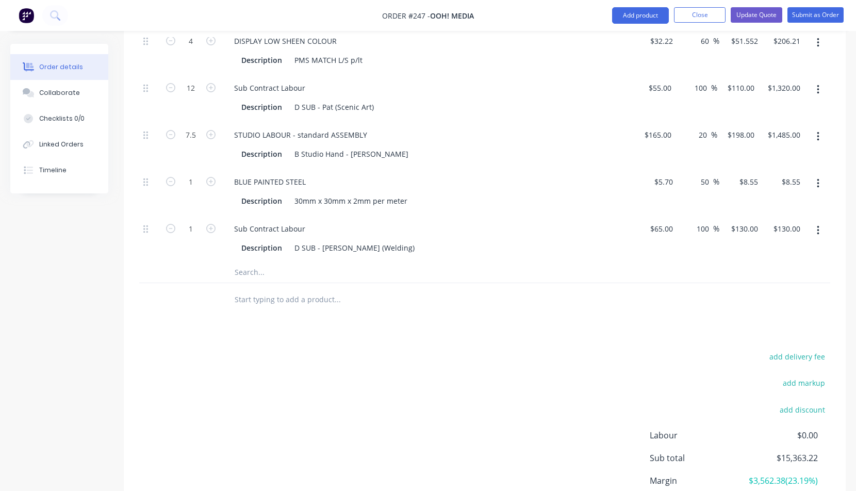
scroll to position [908, 0]
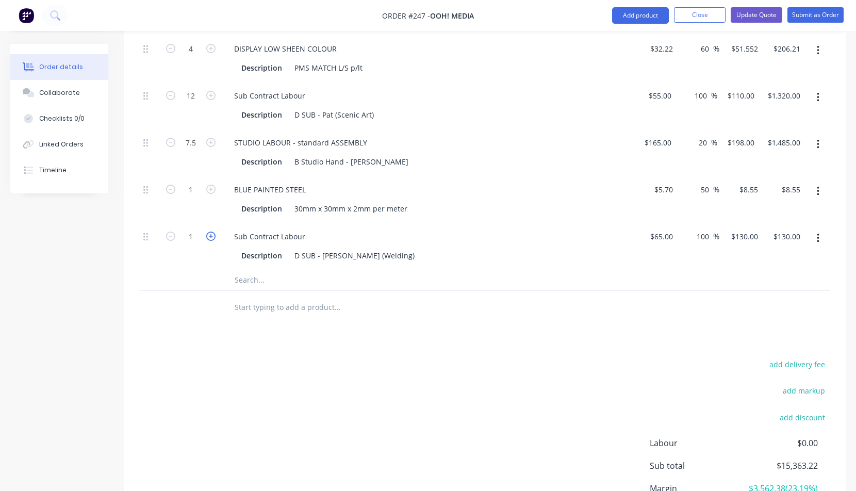
click at [212, 236] on icon "button" at bounding box center [210, 236] width 9 height 9
type input "2"
type input "$260.00"
click at [212, 236] on icon "button" at bounding box center [210, 236] width 9 height 9
type input "3"
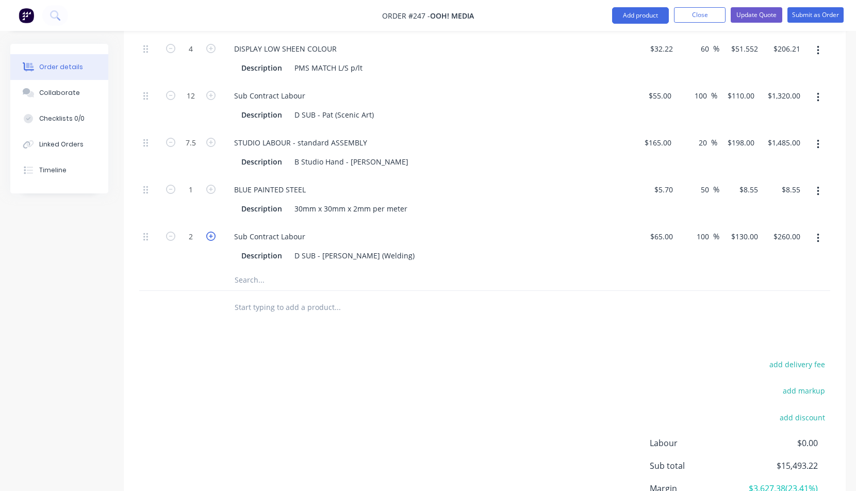
type input "$390.00"
click at [211, 236] on icon "button" at bounding box center [210, 236] width 9 height 9
type input "4"
type input "$520.00"
click at [211, 236] on icon "button" at bounding box center [210, 236] width 9 height 9
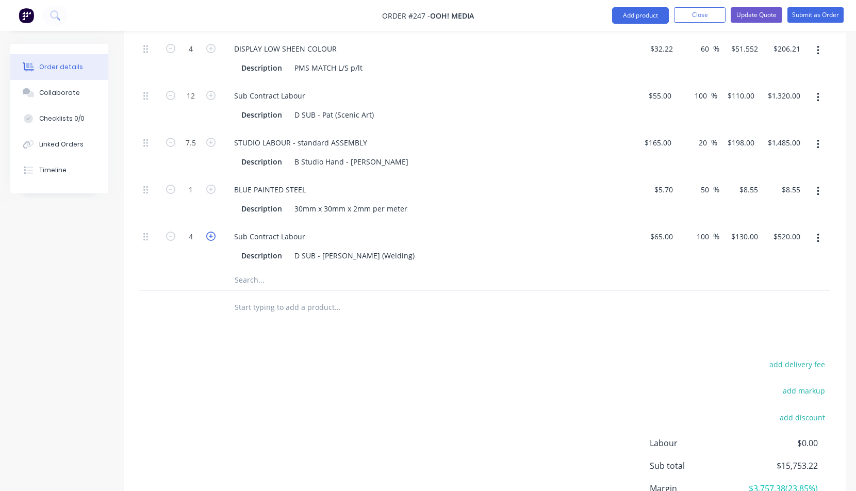
type input "5"
type input "$650.00"
click at [211, 236] on icon "button" at bounding box center [210, 236] width 9 height 9
type input "6"
type input "$780.00"
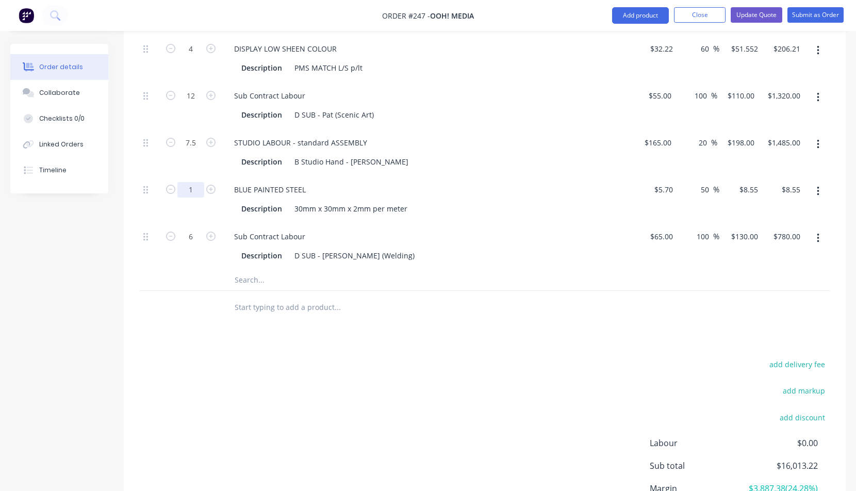
type input "15"
type input "$128.25"
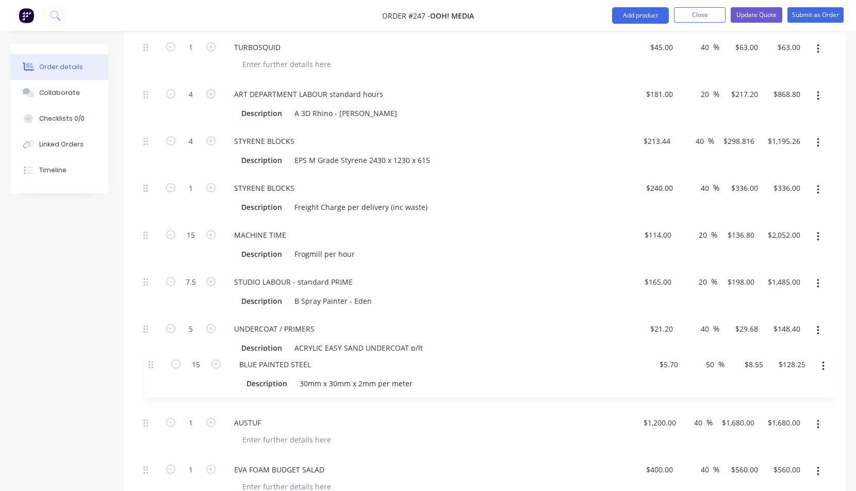
scroll to position [348, 0]
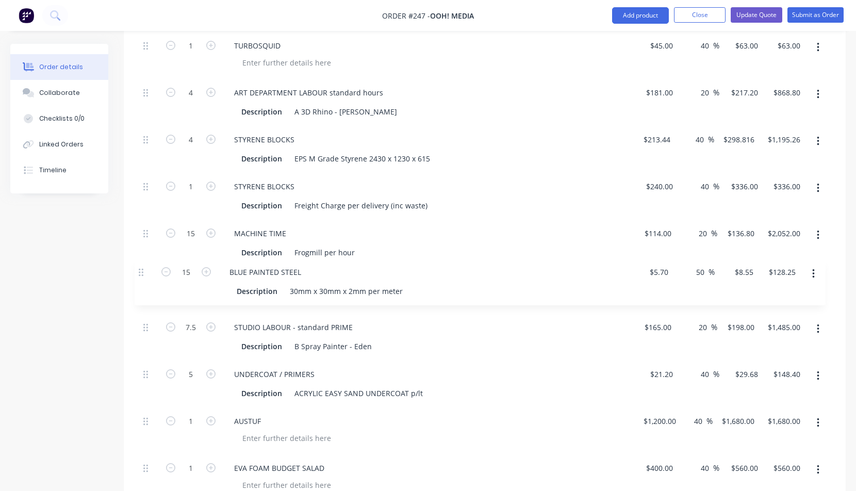
drag, startPoint x: 143, startPoint y: 345, endPoint x: 140, endPoint y: 266, distance: 79.0
click at [140, 266] on div "1 TURBOSQUID $45.00 $45.00 40 40 % $63.00 $63.00 $63.00 $63.00 4 ART DEPARTMENT…" at bounding box center [484, 431] width 691 height 798
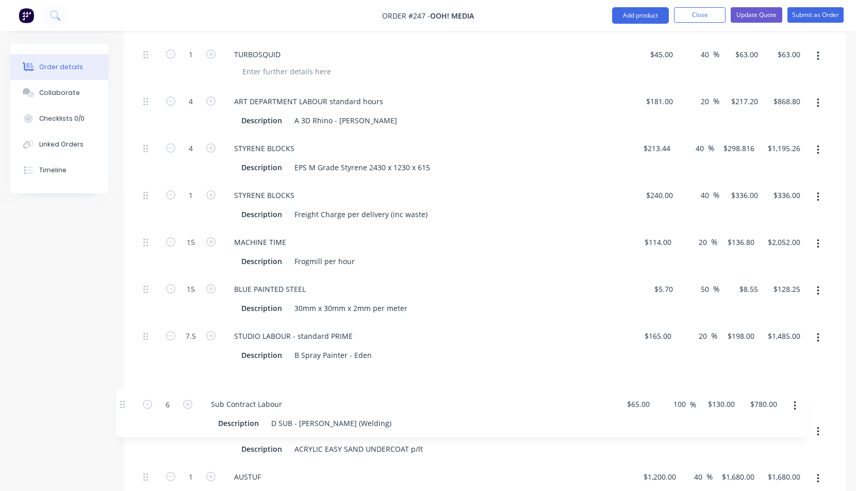
scroll to position [340, 0]
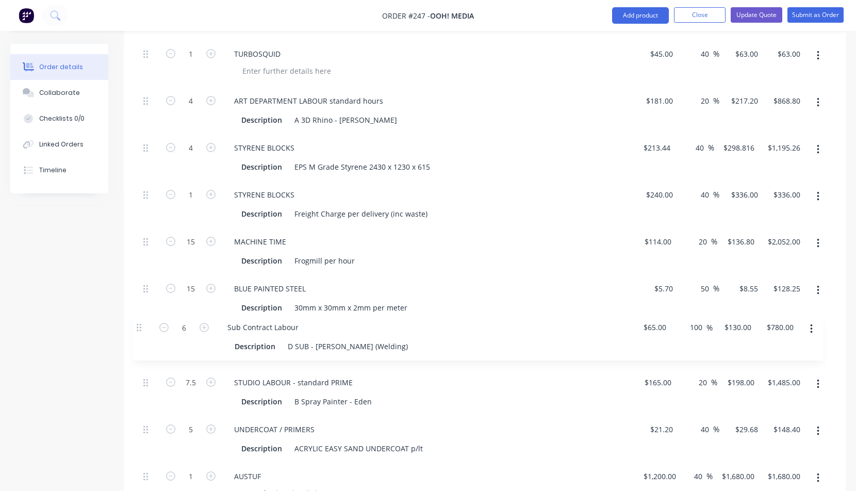
drag, startPoint x: 145, startPoint y: 347, endPoint x: 140, endPoint y: 324, distance: 23.3
click at [140, 324] on div "1 TURBOSQUID $45.00 $45.00 40 40 % $63.00 $63.00 $63.00 $63.00 4 ART DEPARTMENT…" at bounding box center [484, 439] width 691 height 798
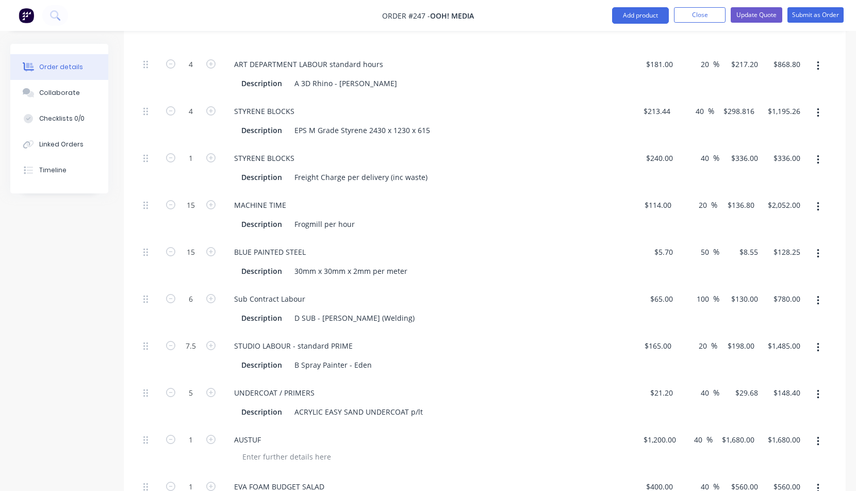
scroll to position [407, 0]
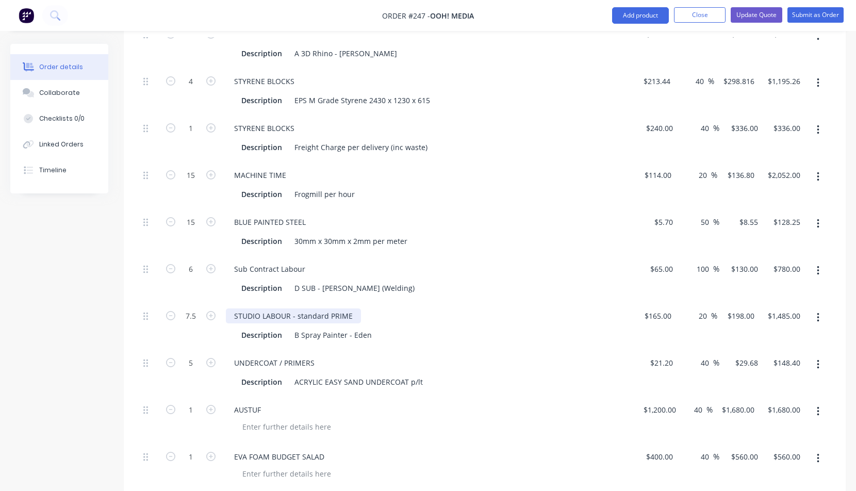
click at [330, 316] on div "STUDIO LABOUR - standard PRIME" at bounding box center [293, 315] width 135 height 15
drag, startPoint x: 330, startPoint y: 315, endPoint x: 364, endPoint y: 312, distance: 34.2
click at [364, 312] on div "STUDIO LABOUR - standard PRIME" at bounding box center [428, 315] width 404 height 15
click at [465, 363] on div "UNDERCOAT / PRIMERS" at bounding box center [428, 362] width 404 height 15
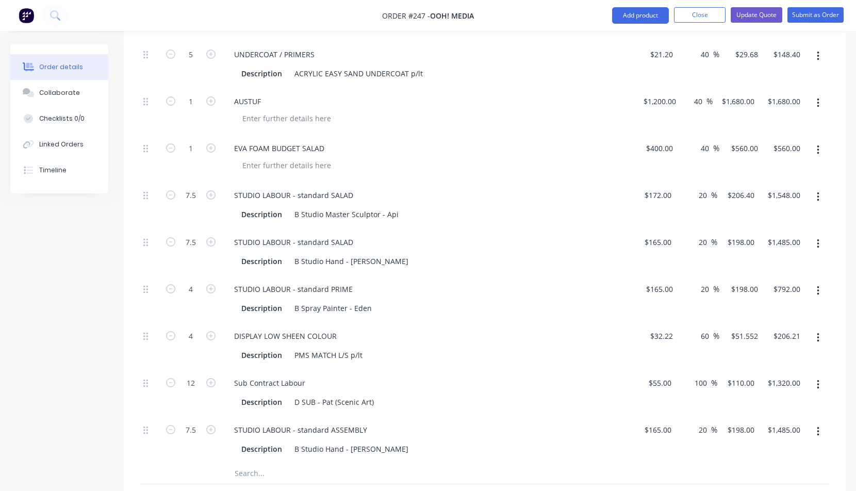
scroll to position [730, 0]
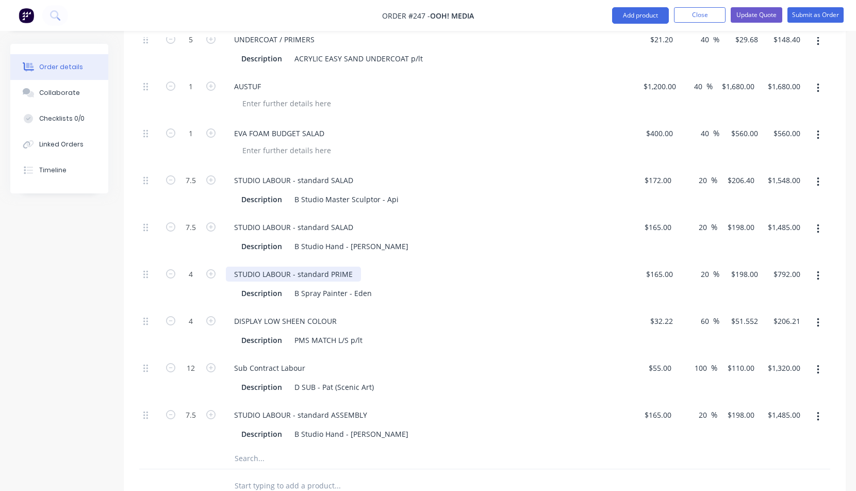
click at [353, 273] on div "STUDIO LABOUR - standard PRIME" at bounding box center [293, 274] width 135 height 15
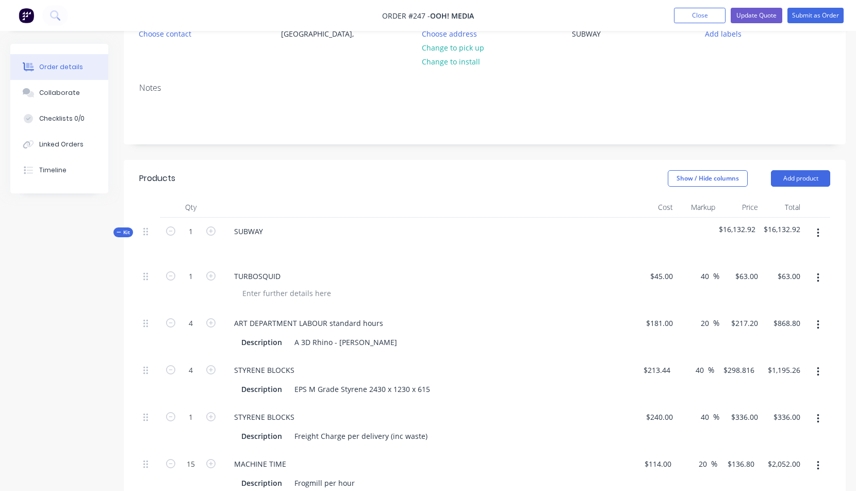
scroll to position [0, 0]
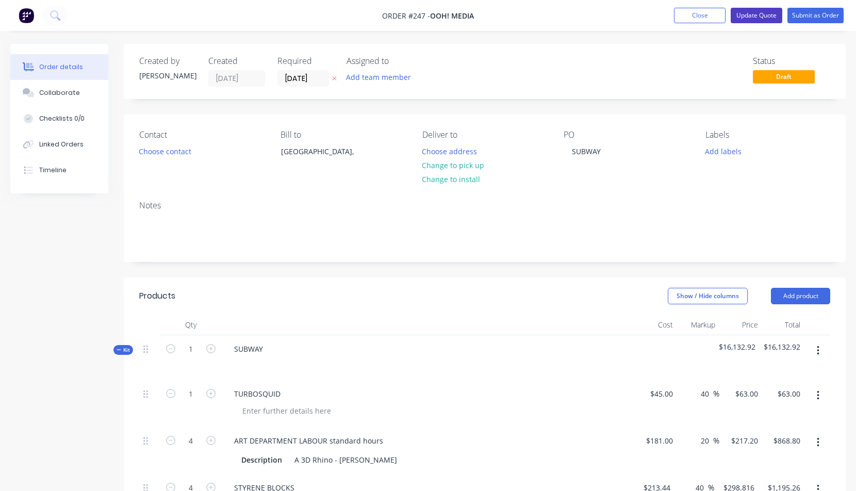
click at [757, 16] on button "Update Quote" at bounding box center [757, 15] width 52 height 15
